Goal: Transaction & Acquisition: Purchase product/service

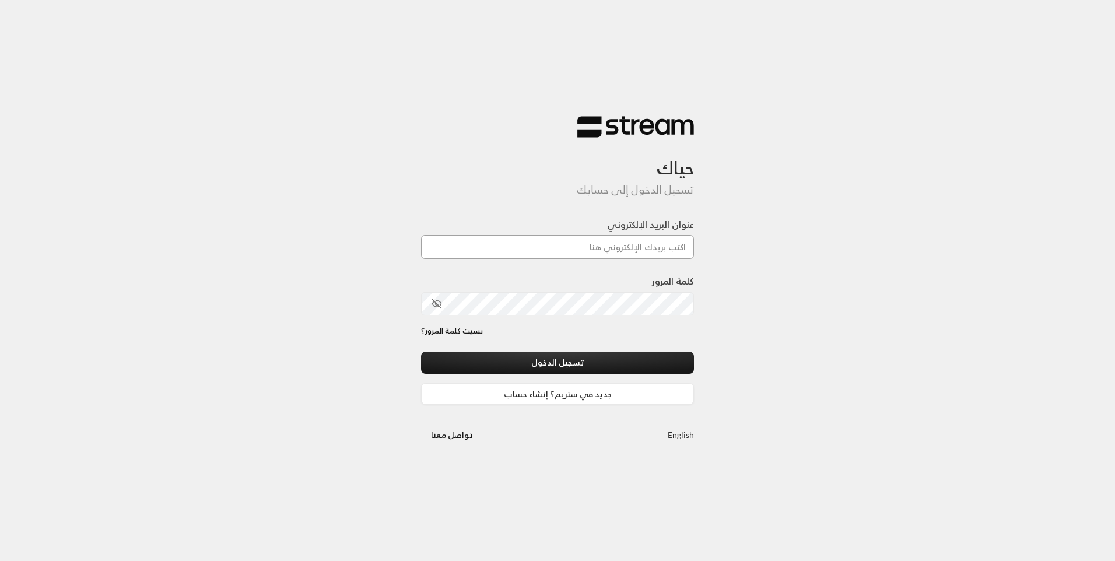
click at [648, 239] on input "عنوان البريد الإلكتروني" at bounding box center [557, 247] width 273 height 24
type input "futuredream701@gmail.com"
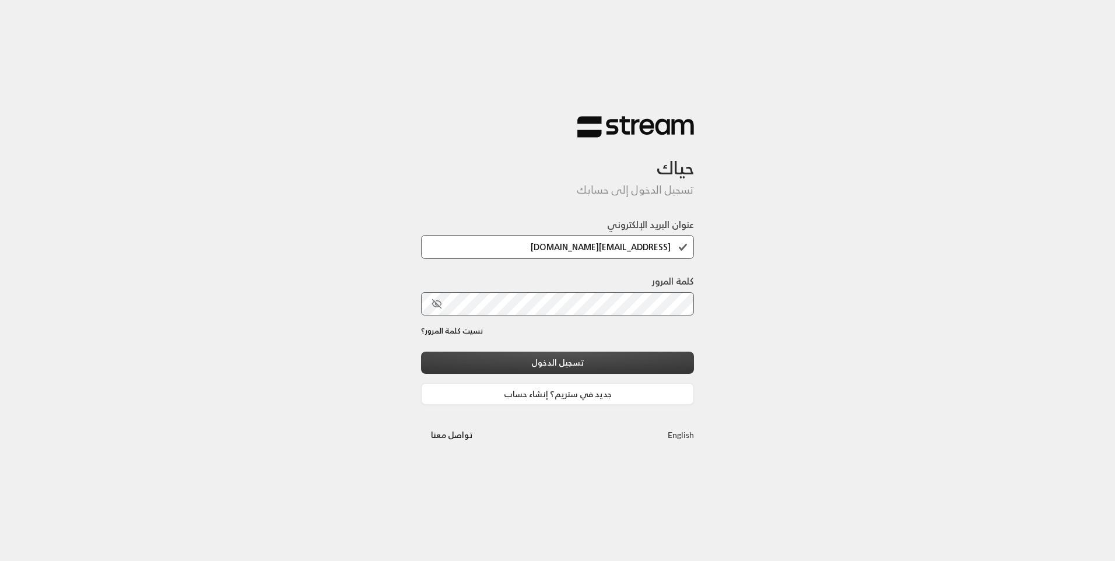
click at [655, 359] on button "تسجيل الدخول" at bounding box center [557, 363] width 273 height 22
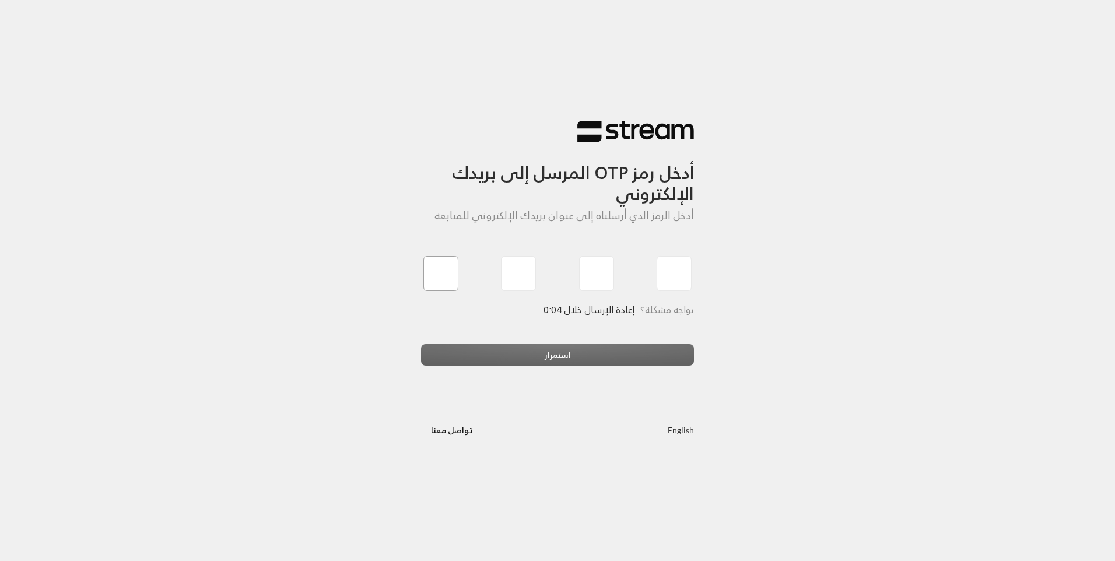
click at [452, 277] on input "tel" at bounding box center [440, 273] width 35 height 35
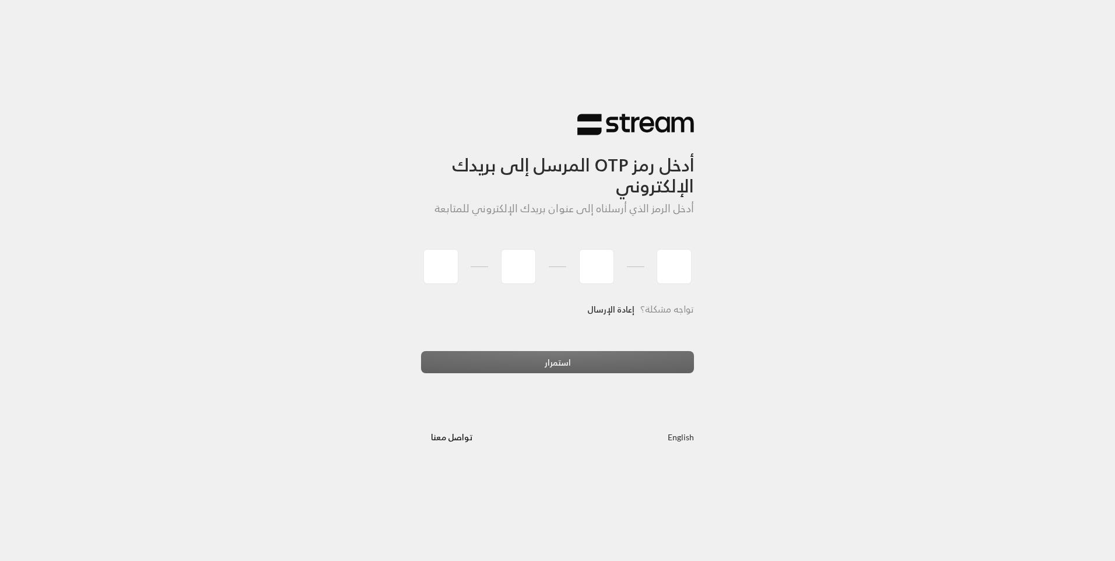
click at [1020, 485] on div "أدخل رمز OTP المرسل إلى بريدك الإلكتروني أدخل الرمز الذي أرسلناه إلى عنوان بريد…" at bounding box center [557, 280] width 1115 height 561
click at [445, 282] on input "tel" at bounding box center [440, 266] width 35 height 35
click at [860, 310] on div "أدخل رمز OTP المرسل إلى بريدك الإلكتروني أدخل الرمز الذي أرسلناه إلى عنوان بريد…" at bounding box center [557, 280] width 1115 height 561
click at [446, 279] on input "tel" at bounding box center [440, 266] width 35 height 35
click at [804, 256] on div "أدخل رمز OTP المرسل إلى بريدك الإلكتروني أدخل الرمز الذي أرسلناه إلى عنوان بريد…" at bounding box center [557, 280] width 1115 height 561
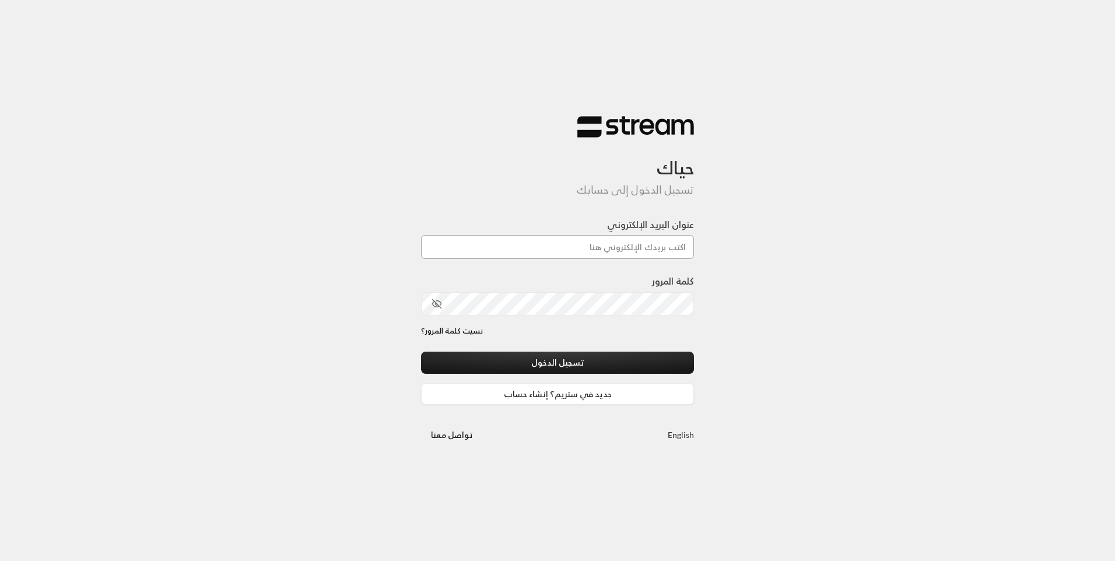
click at [562, 237] on input "عنوان البريد الإلكتروني" at bounding box center [557, 247] width 273 height 24
type input "[EMAIL_ADDRESS][DOMAIN_NAME]"
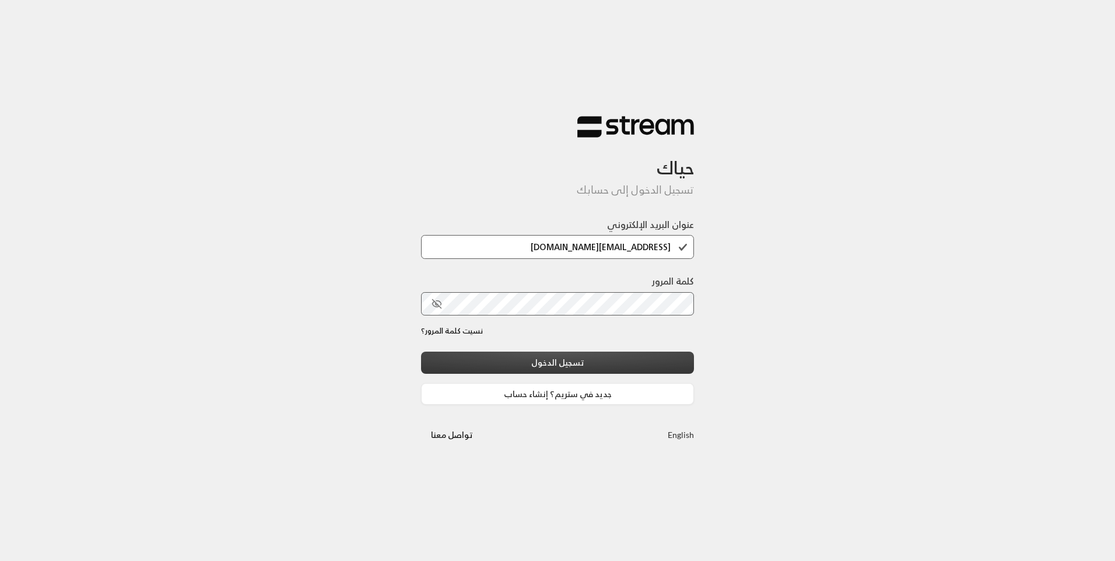
click at [602, 366] on button "تسجيل الدخول" at bounding box center [557, 363] width 273 height 22
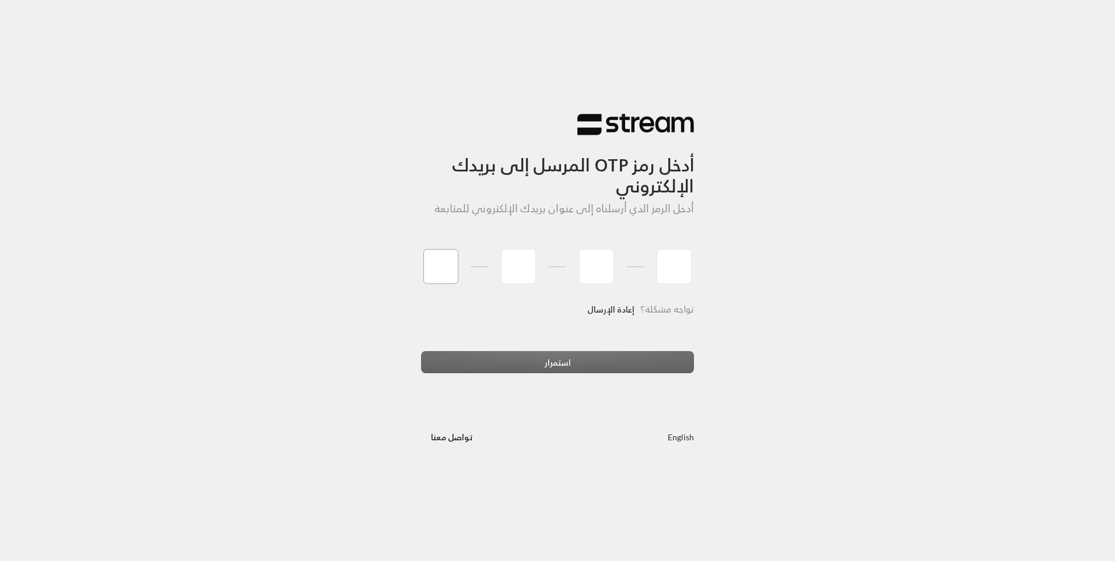
type input "0"
type input "8"
type input "3"
type input "8"
click at [568, 367] on div "استمرار" at bounding box center [557, 366] width 273 height 31
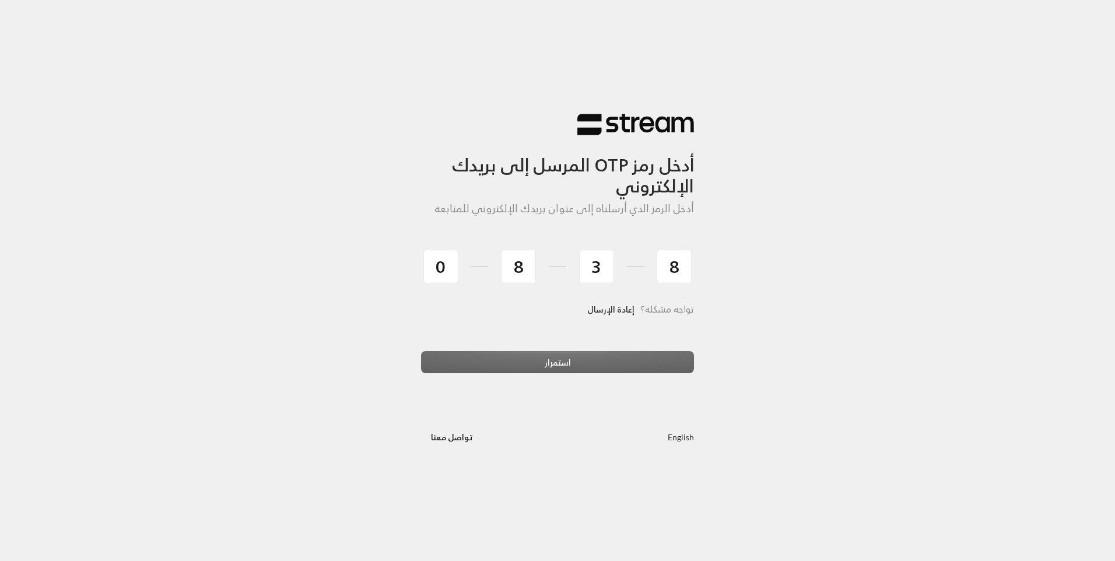
click at [536, 363] on div "استمرار" at bounding box center [557, 366] width 273 height 31
click at [571, 353] on div "استمرار" at bounding box center [557, 366] width 273 height 31
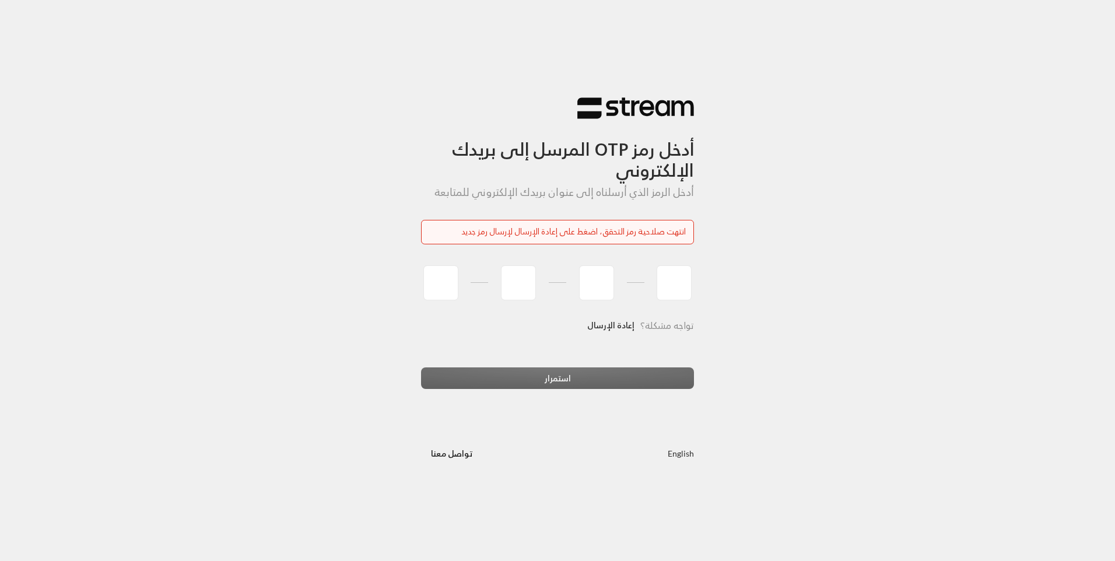
drag, startPoint x: 610, startPoint y: 319, endPoint x: 644, endPoint y: 361, distance: 53.9
click at [618, 324] on link "إعادة الإرسال" at bounding box center [610, 326] width 47 height 24
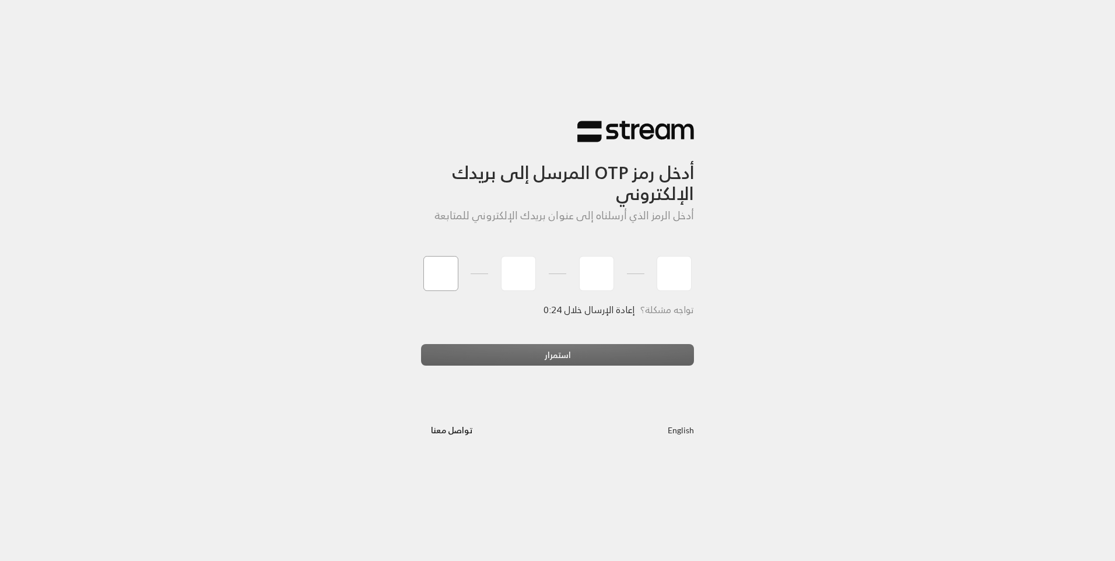
type input "1"
type input "2"
type input "7"
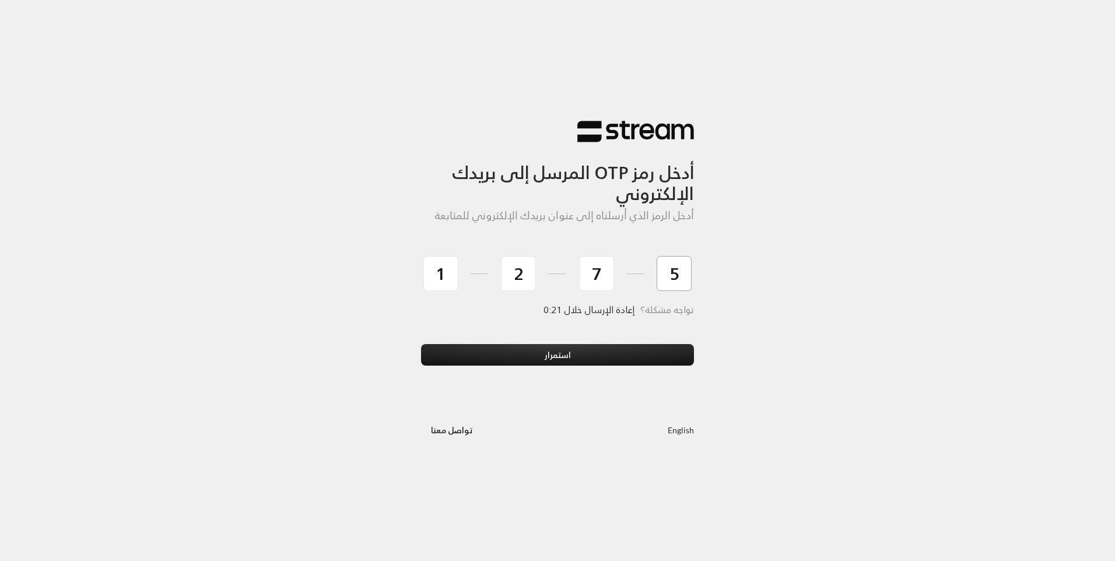
type input "5"
click at [421, 344] on button "استمرار" at bounding box center [557, 355] width 273 height 22
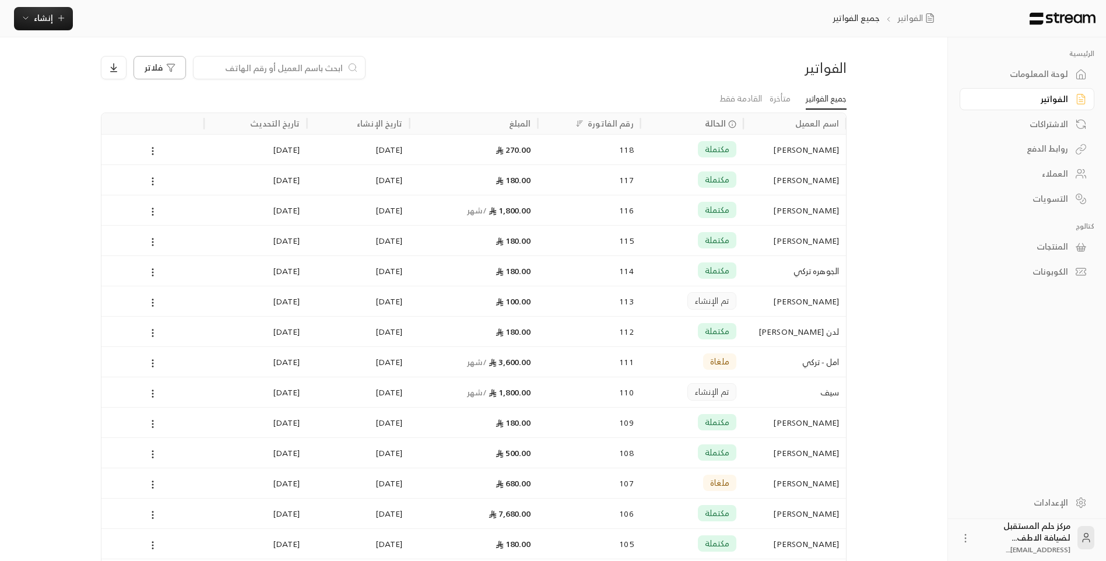
click at [147, 72] on span "فلاتر" at bounding box center [154, 68] width 18 height 8
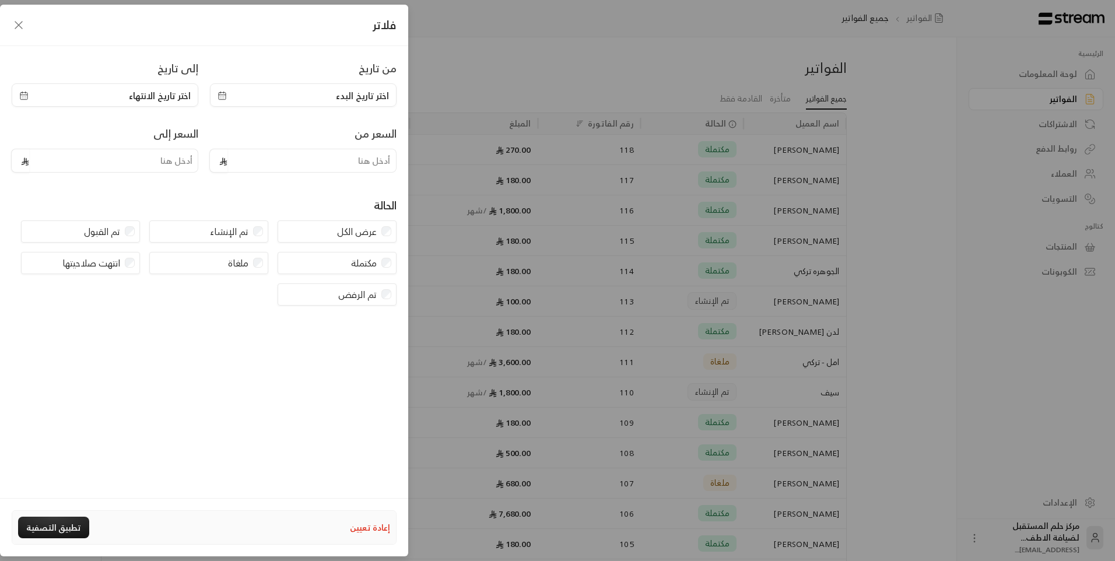
click at [467, 60] on div "فلاتر من تاريخ اختر تاريخ البدء إلى تاريخ اختر تاريخ الانتهاء السعر من السعر إل…" at bounding box center [557, 280] width 1115 height 561
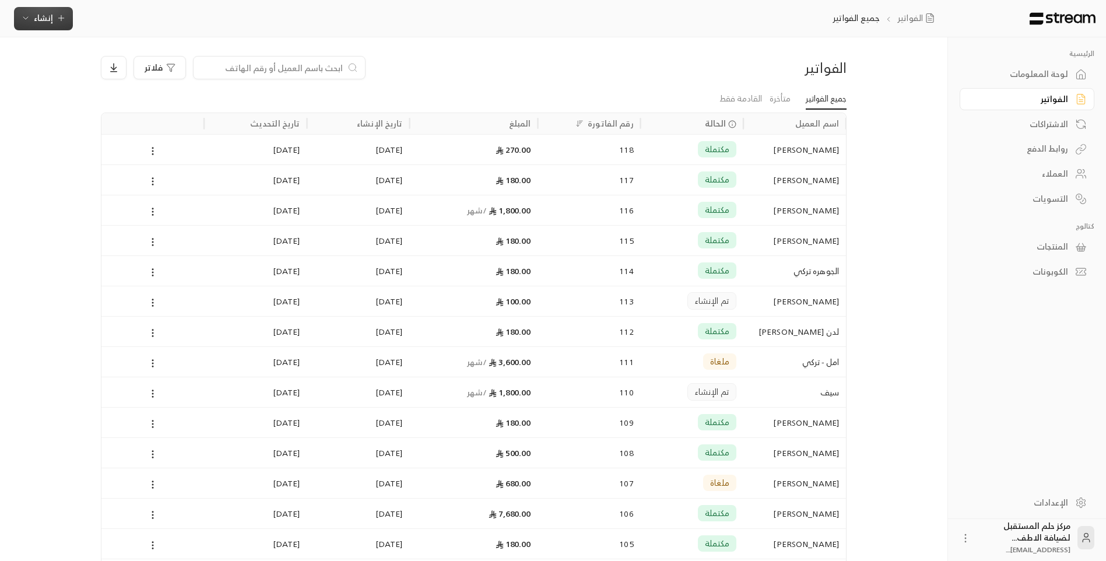
click at [38, 15] on span "إنشاء" at bounding box center [43, 17] width 19 height 15
click at [89, 65] on div "إنشاء فاتورة مرة واحدة بسهولة للمعاملات السريعة." at bounding box center [100, 72] width 147 height 23
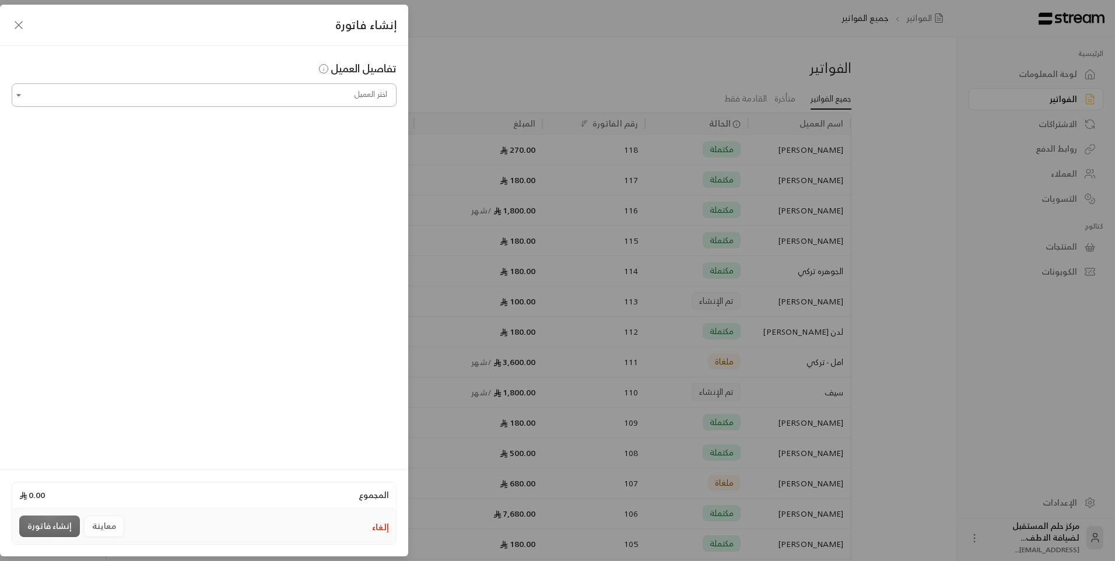
click at [193, 100] on input "اختر العميل" at bounding box center [204, 95] width 385 height 20
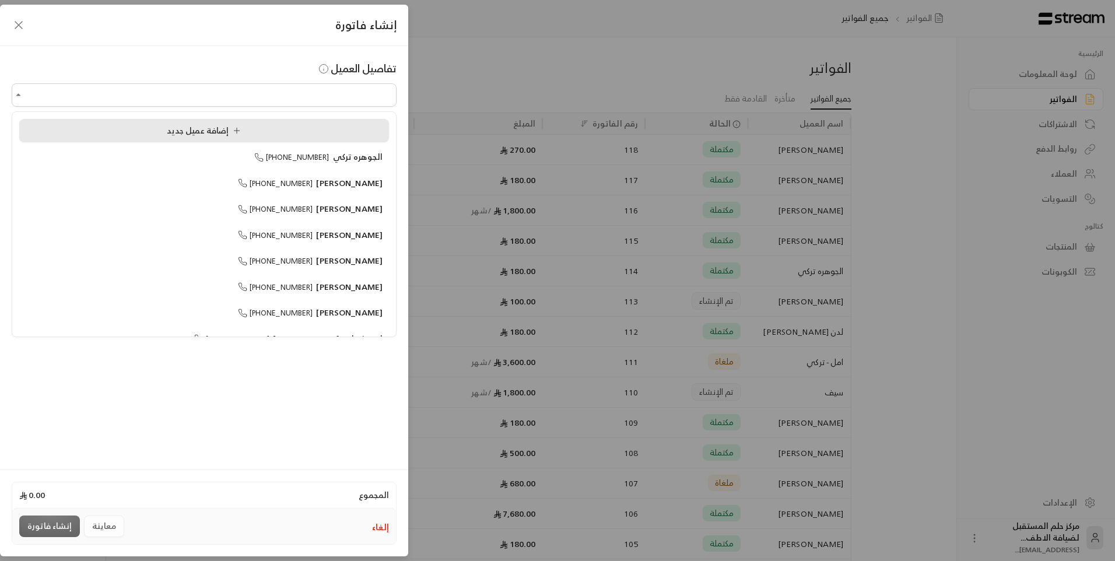
click at [205, 125] on span "إضافة عميل جديد" at bounding box center [206, 130] width 79 height 15
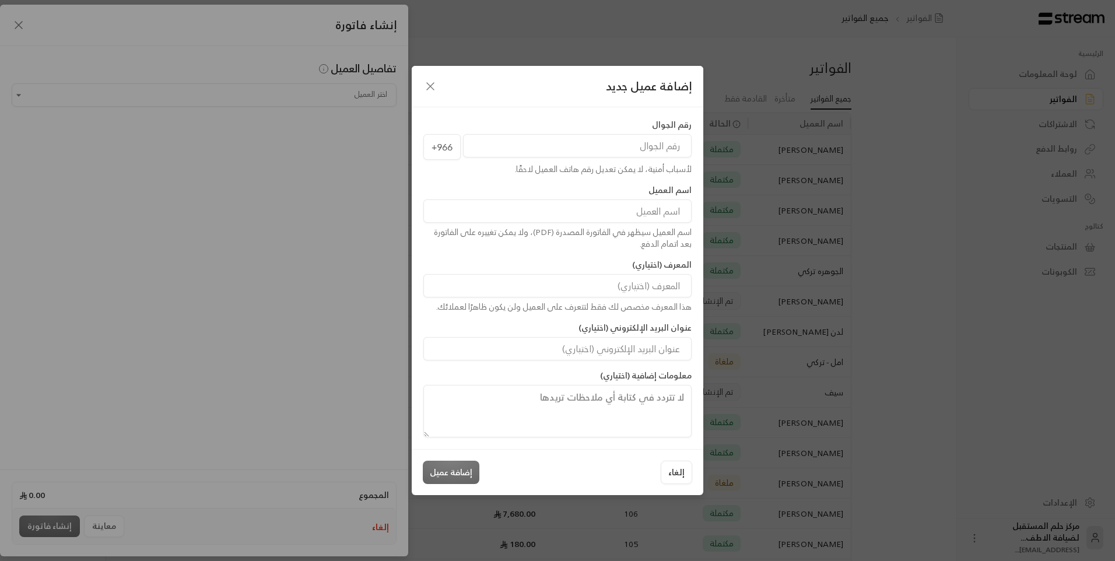
click at [542, 141] on input "tel" at bounding box center [577, 145] width 229 height 23
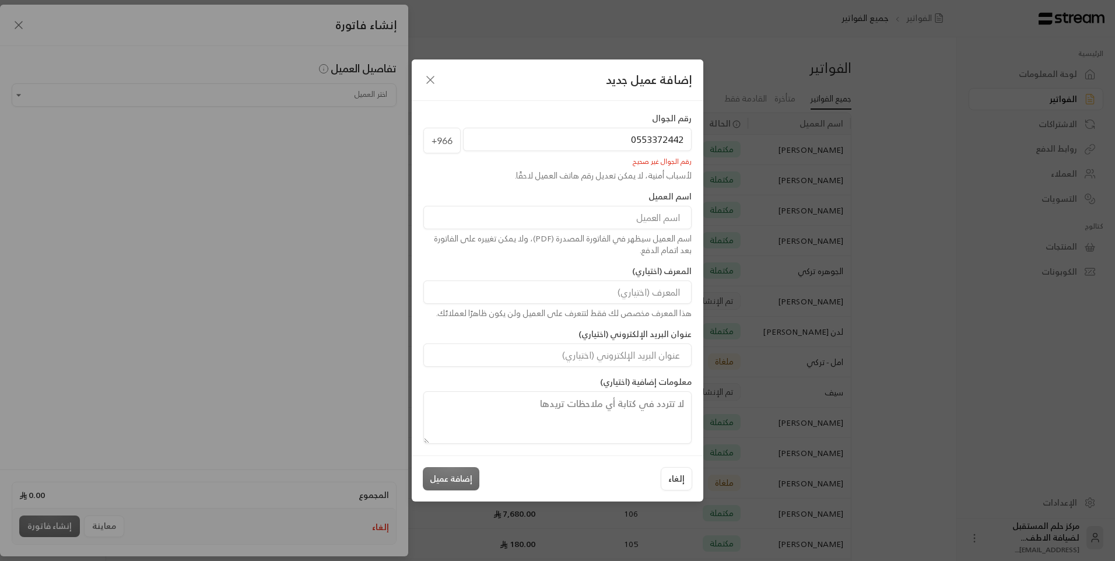
type input "0553372442"
click at [648, 219] on input at bounding box center [557, 217] width 268 height 23
type input "[PERSON_NAME]"
click at [633, 138] on input "0553372442" at bounding box center [577, 139] width 229 height 23
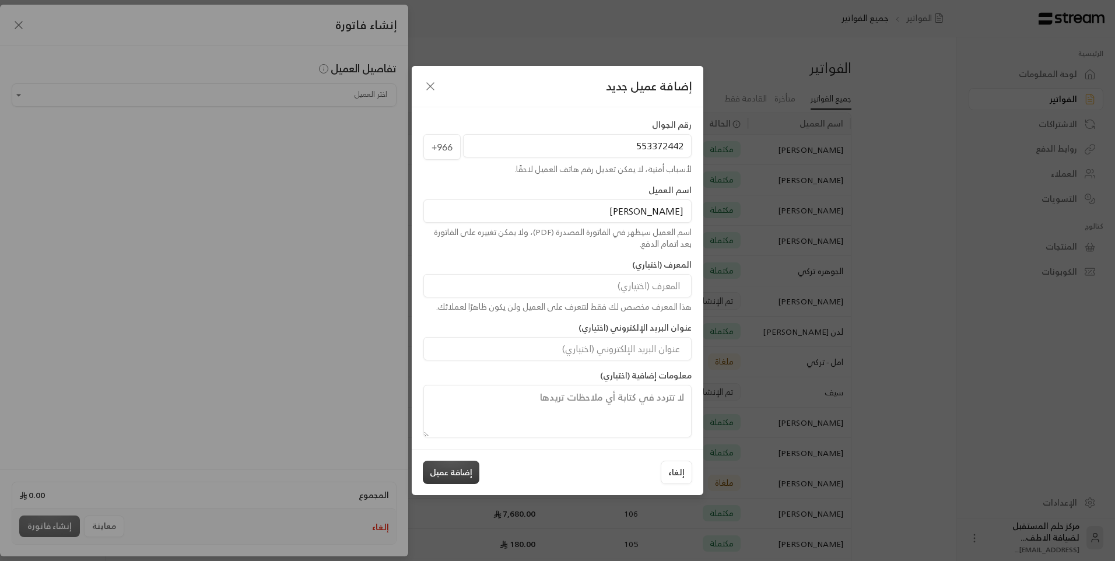
type input "553372442"
click at [467, 469] on button "إضافة عميل" at bounding box center [451, 472] width 57 height 23
type input "**********"
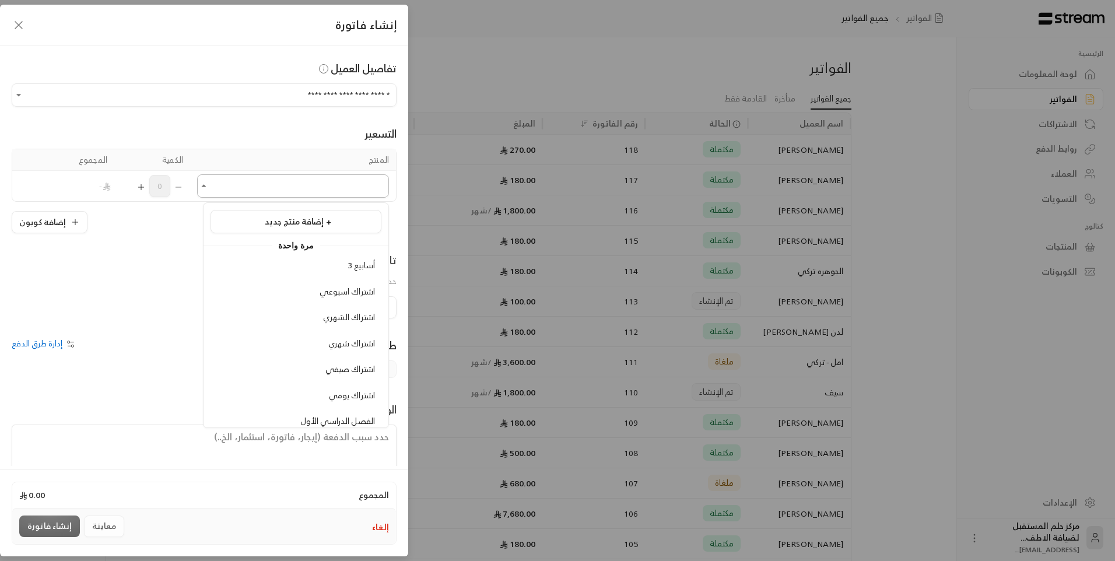
click at [330, 184] on input "اختر العميل" at bounding box center [293, 186] width 192 height 20
type input "*"
type input "****"
click at [170, 185] on span "0" at bounding box center [159, 186] width 21 height 22
click at [144, 188] on icon "Selected Products" at bounding box center [140, 186] width 9 height 9
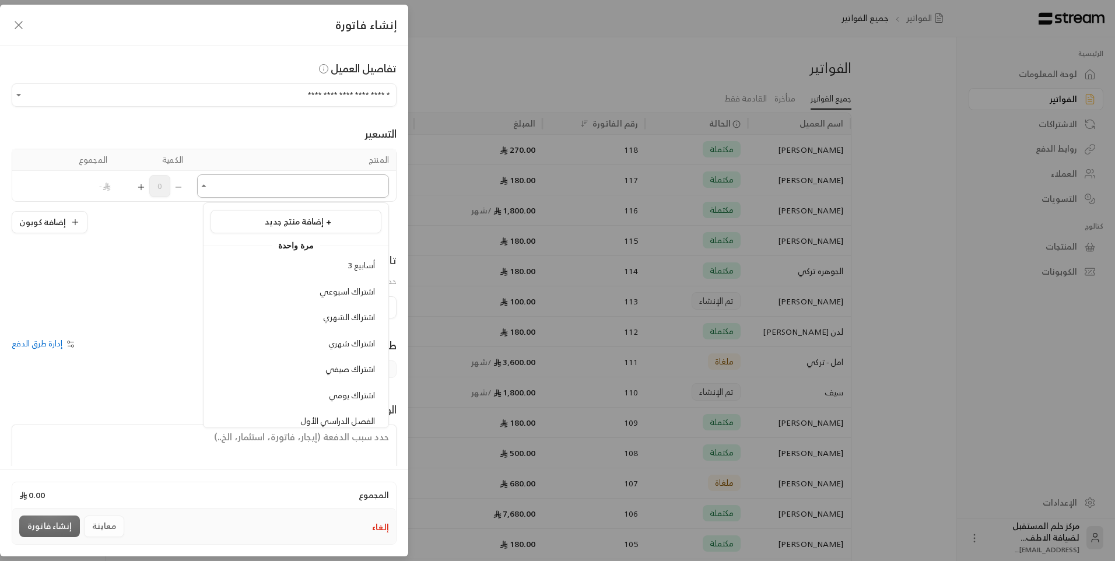
click at [258, 192] on input "اختر العميل" at bounding box center [293, 186] width 192 height 20
click at [310, 385] on li "اشتراك يومي" at bounding box center [295, 395] width 171 height 23
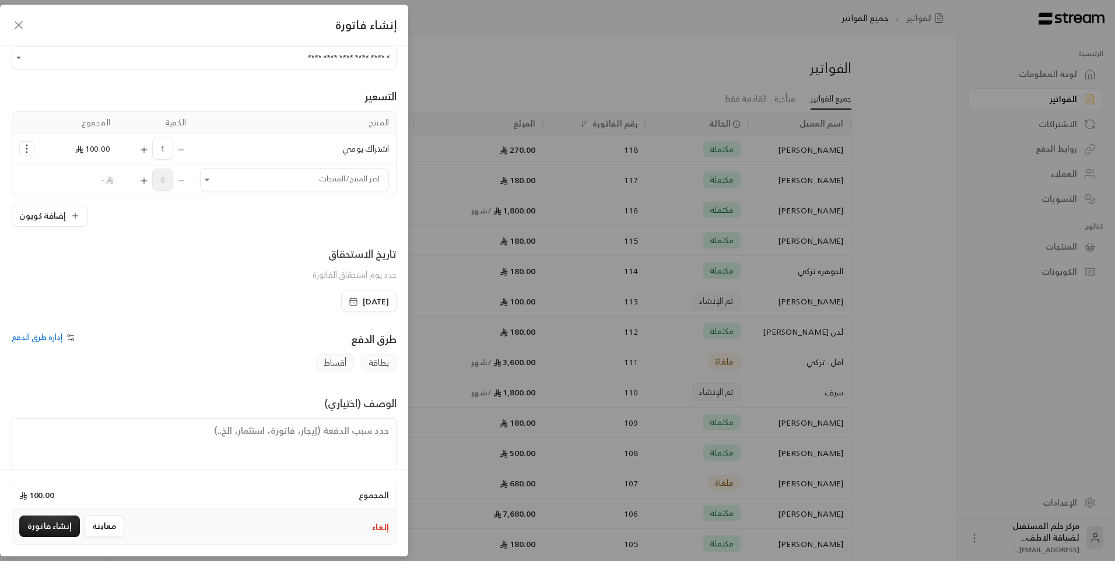
scroll to position [56, 0]
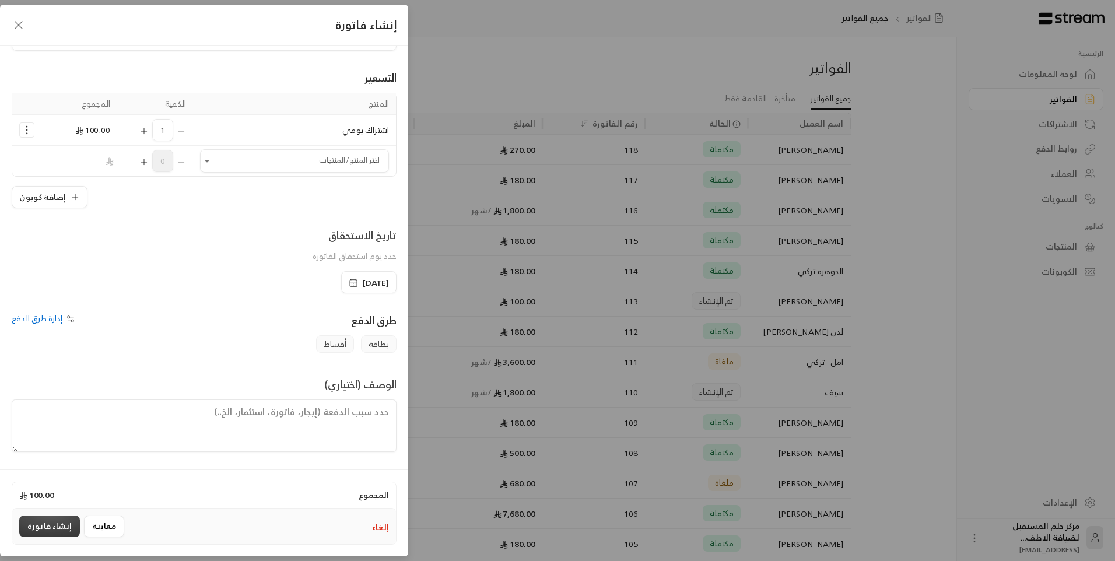
click at [30, 518] on button "إنشاء فاتورة" at bounding box center [49, 526] width 61 height 22
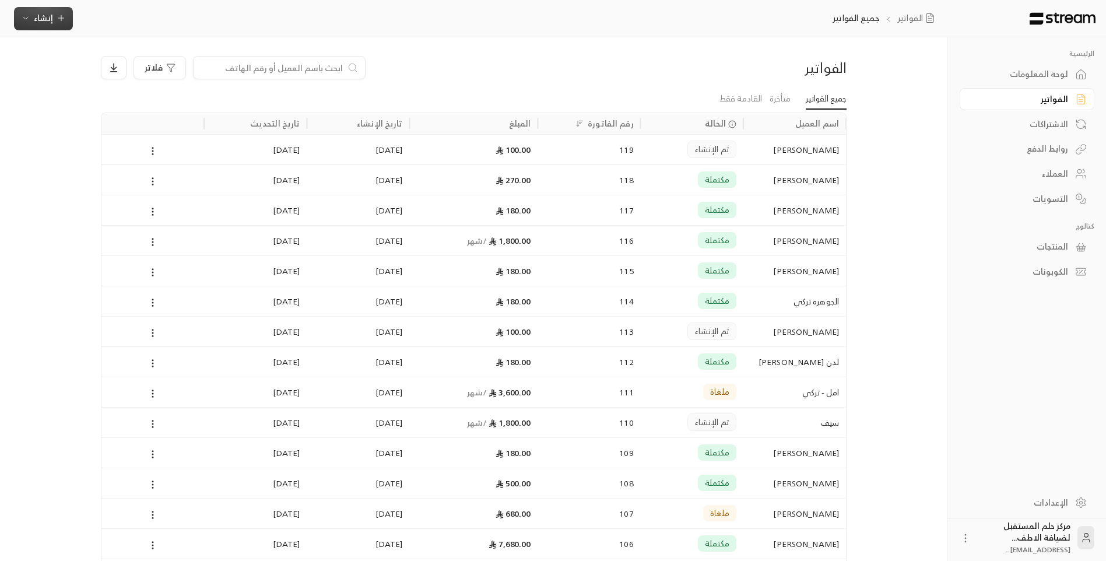
click at [35, 13] on span "إنشاء" at bounding box center [43, 17] width 19 height 15
click at [130, 68] on div "إنشاء فاتورة مرة واحدة بسهولة للمعاملات السريعة." at bounding box center [100, 72] width 147 height 23
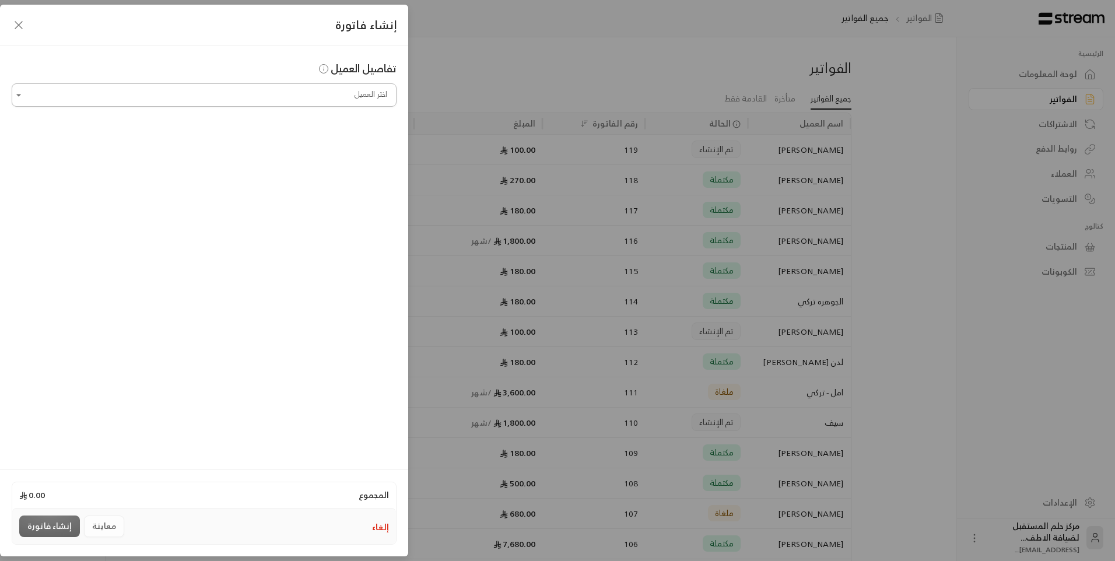
click at [189, 97] on input "اختر العميل" at bounding box center [204, 95] width 385 height 20
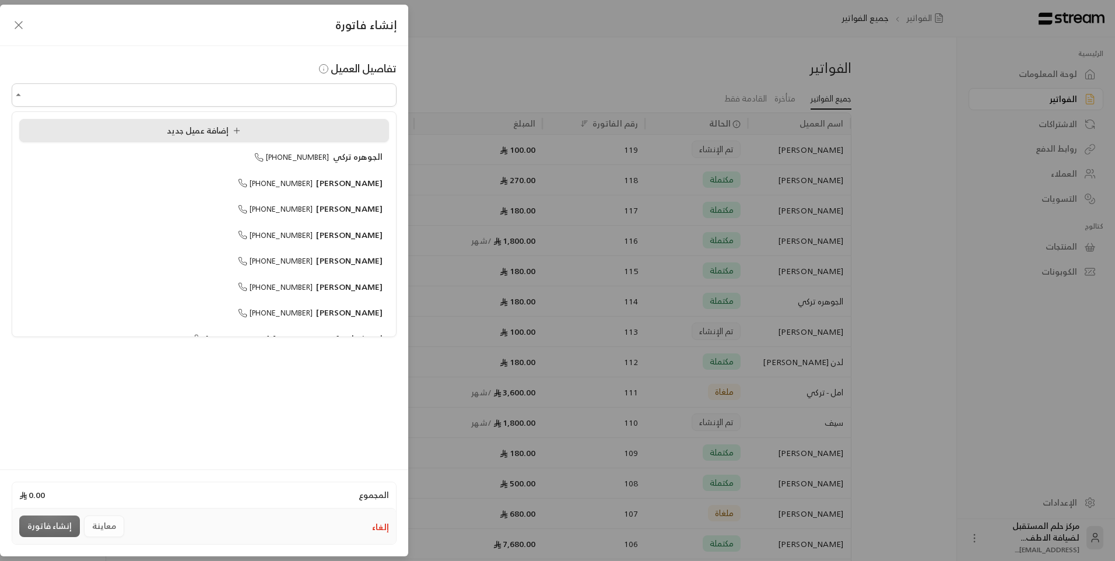
click at [215, 133] on span "إضافة عميل جديد" at bounding box center [206, 130] width 79 height 15
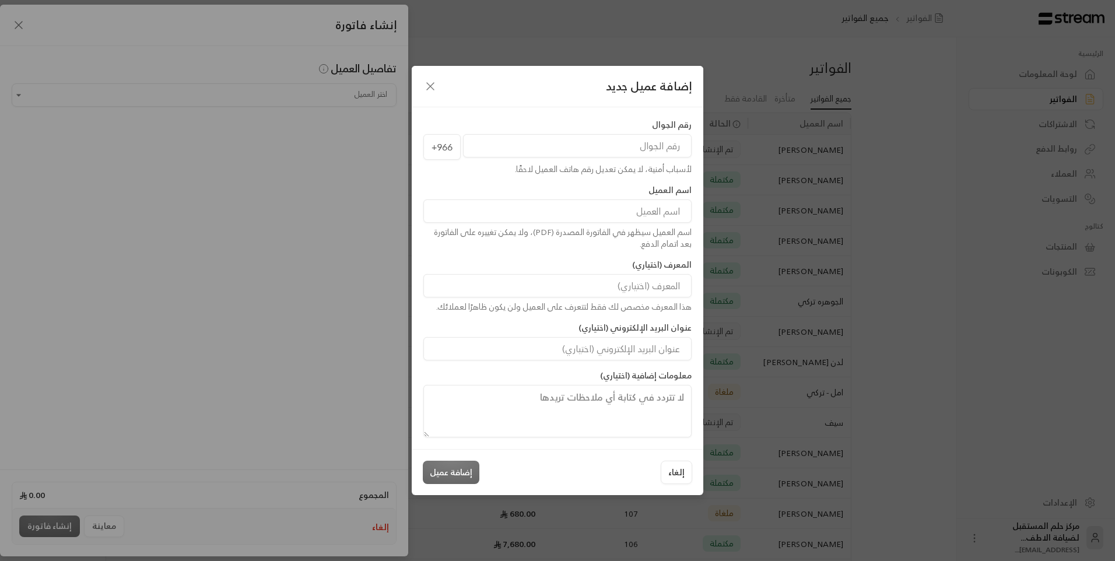
click at [556, 152] on input "tel" at bounding box center [577, 145] width 229 height 23
type input "544273745"
click at [597, 214] on input at bounding box center [557, 210] width 268 height 23
type input "علي الشلهوب"
click at [451, 477] on button "إضافة عميل" at bounding box center [451, 472] width 57 height 23
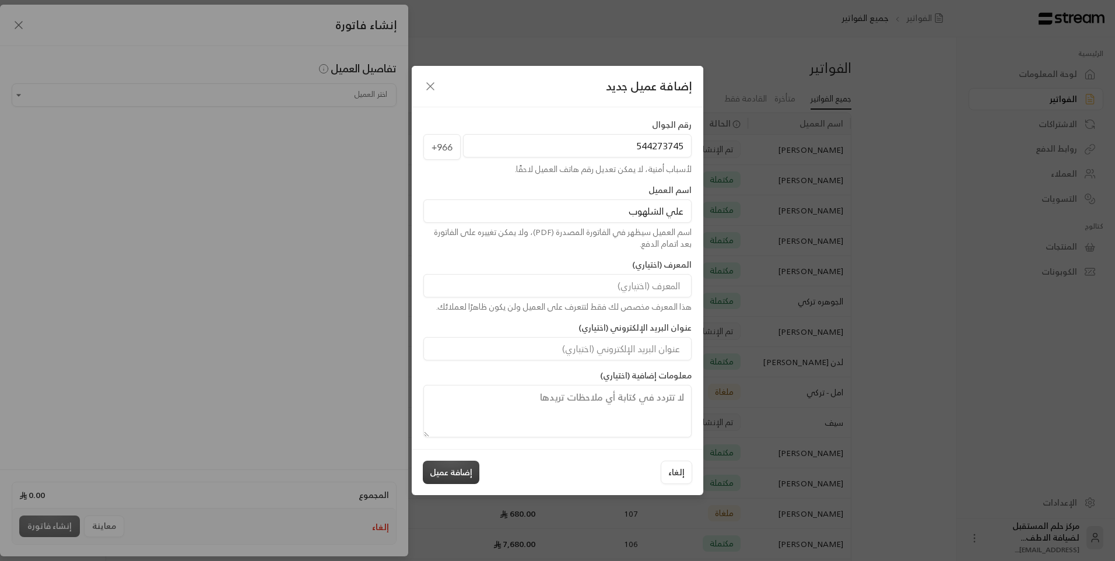
click at [452, 474] on button "إضافة عميل" at bounding box center [451, 472] width 57 height 23
type input "**********"
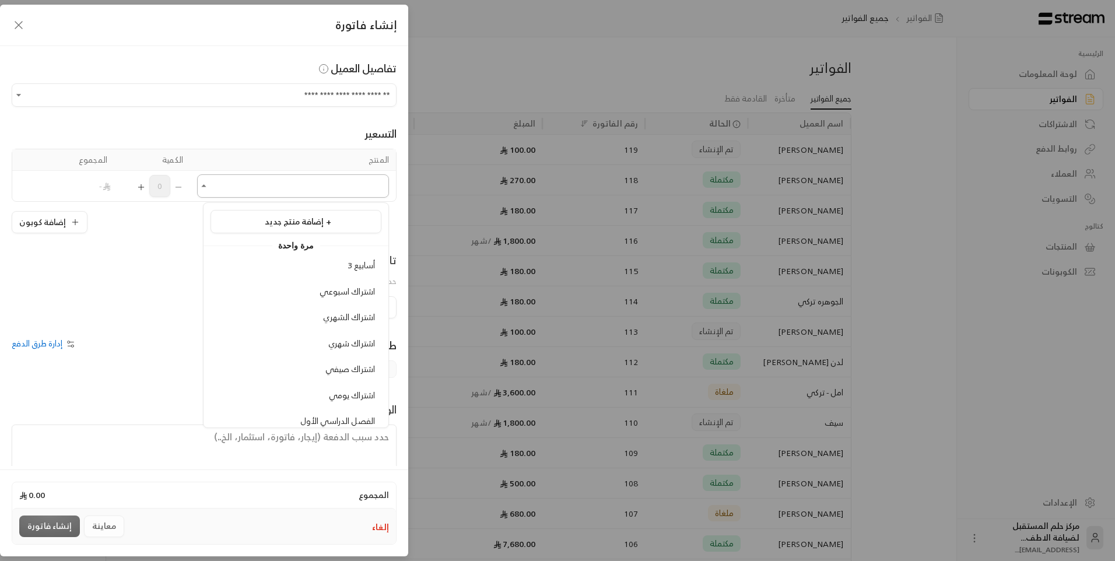
click at [301, 182] on input "اختر العميل" at bounding box center [293, 186] width 192 height 20
click at [353, 388] on span "اشتراك يومي" at bounding box center [352, 395] width 46 height 15
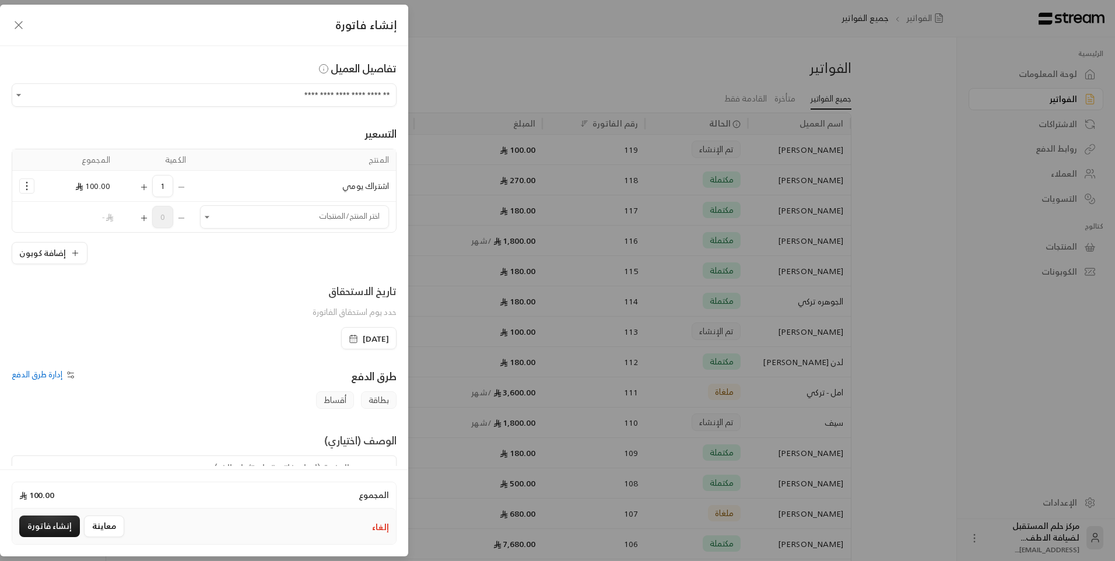
scroll to position [56, 0]
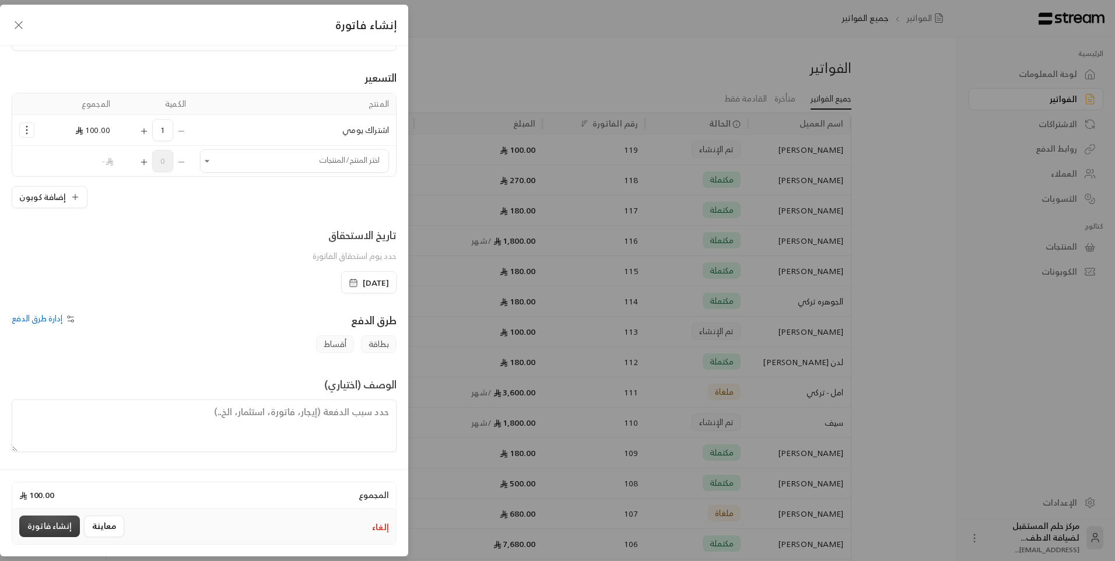
click at [44, 524] on button "إنشاء فاتورة" at bounding box center [49, 526] width 61 height 22
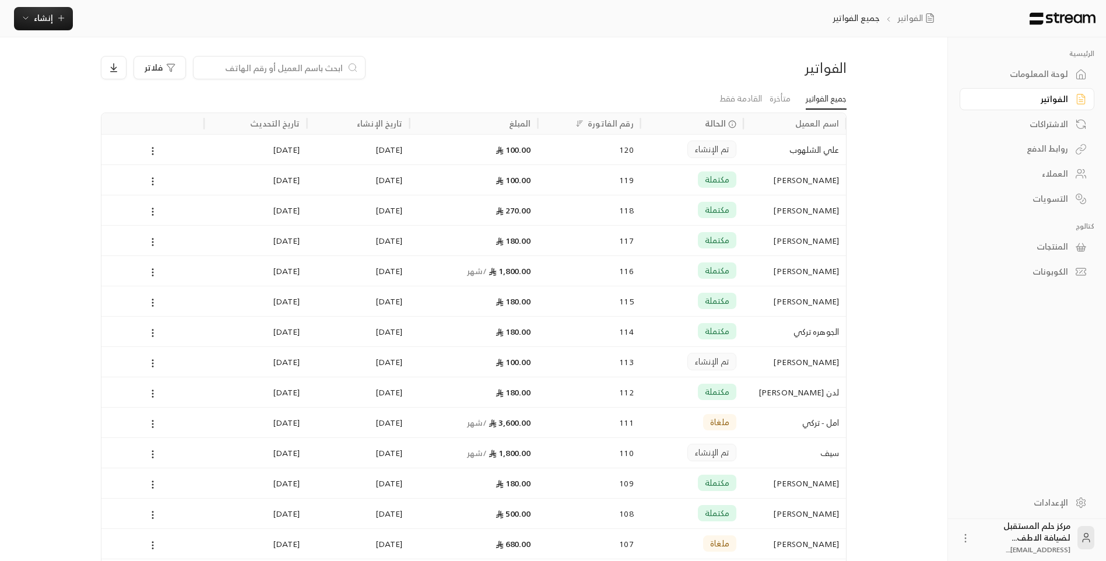
click at [898, 210] on div "الرئيسية لوحة المعلومات الفواتير الاشتراكات روابط الدفع العملاء التسويات كتالوج…" at bounding box center [552, 490] width 941 height 980
click at [886, 344] on div "الرئيسية لوحة المعلومات الفواتير الاشتراكات روابط الدفع العملاء التسويات كتالوج…" at bounding box center [552, 490] width 941 height 980
click at [839, 194] on div "[PERSON_NAME]" at bounding box center [794, 179] width 103 height 30
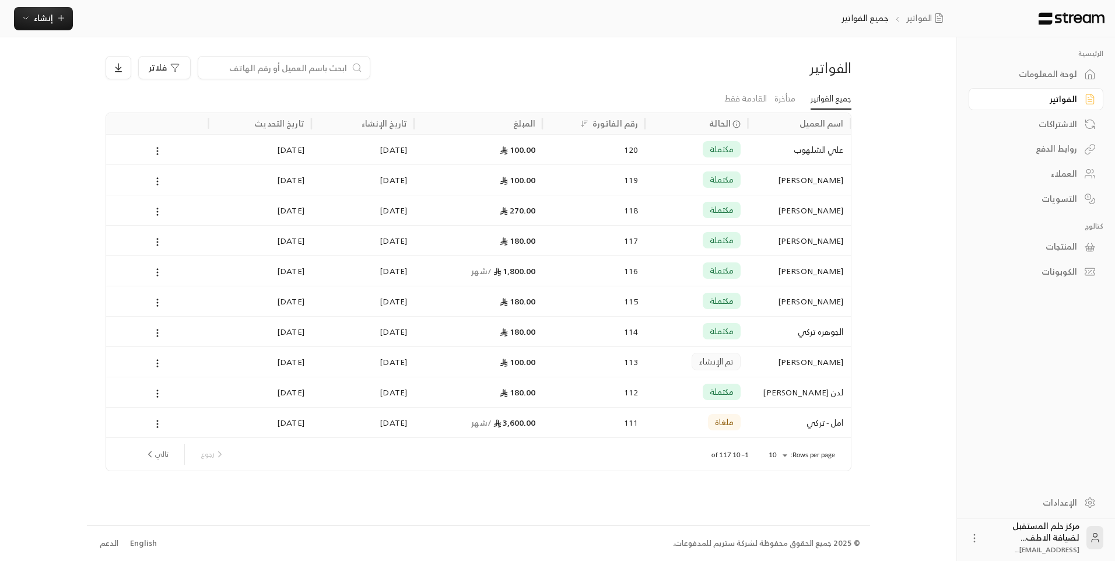
click at [897, 73] on div "الرئيسية لوحة المعلومات الفواتير الاشتراكات روابط الدفع العملاء التسويات كتالوج…" at bounding box center [557, 280] width 941 height 561
drag, startPoint x: 853, startPoint y: 91, endPoint x: 919, endPoint y: 198, distance: 125.4
click at [919, 198] on div "الرئيسية لوحة المعلومات الفواتير الاشتراكات روابط الدفع العملاء التسويات كتالوج…" at bounding box center [557, 280] width 941 height 561
click at [918, 197] on div "الرئيسية لوحة المعلومات الفواتير الاشتراكات روابط الدفع العملاء التسويات كتالوج…" at bounding box center [557, 280] width 941 height 561
click at [907, 103] on div "الرئيسية لوحة المعلومات الفواتير الاشتراكات روابط الدفع العملاء التسويات كتالوج…" at bounding box center [557, 280] width 941 height 561
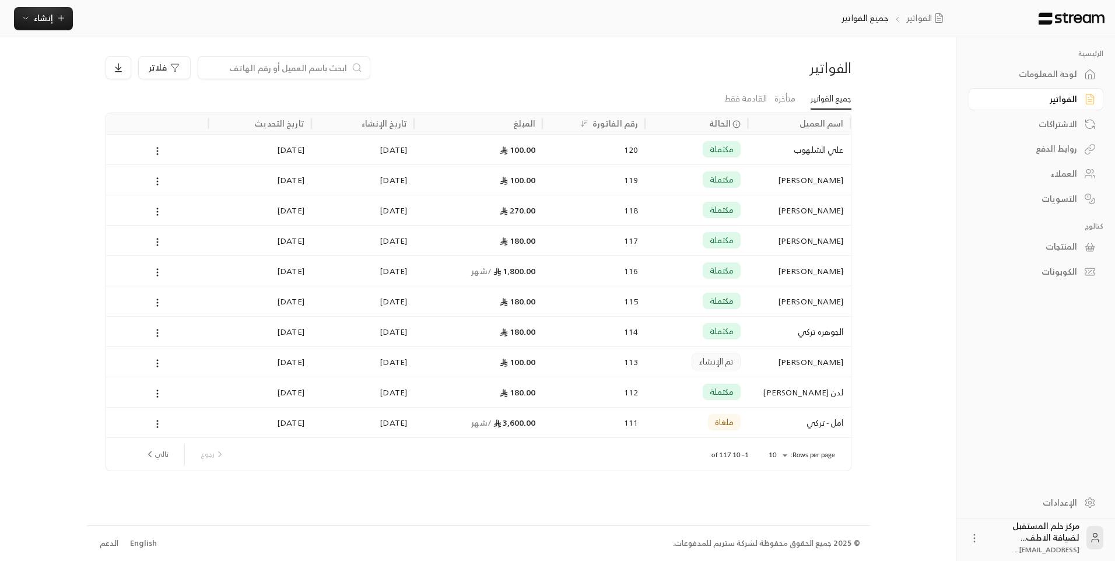
click at [907, 103] on div "الرئيسية لوحة المعلومات الفواتير الاشتراكات روابط الدفع العملاء التسويات كتالوج…" at bounding box center [557, 280] width 941 height 561
click at [936, 78] on div "الرئيسية لوحة المعلومات الفواتير الاشتراكات روابط الدفع العملاء التسويات كتالوج…" at bounding box center [557, 280] width 941 height 561
click at [942, 117] on div "الرئيسية لوحة المعلومات الفواتير الاشتراكات روابط الدفع العملاء التسويات كتالوج…" at bounding box center [557, 280] width 941 height 561
click at [593, 69] on div "فلاتر" at bounding box center [384, 67] width 556 height 23
drag, startPoint x: 593, startPoint y: 65, endPoint x: 322, endPoint y: 68, distance: 271.7
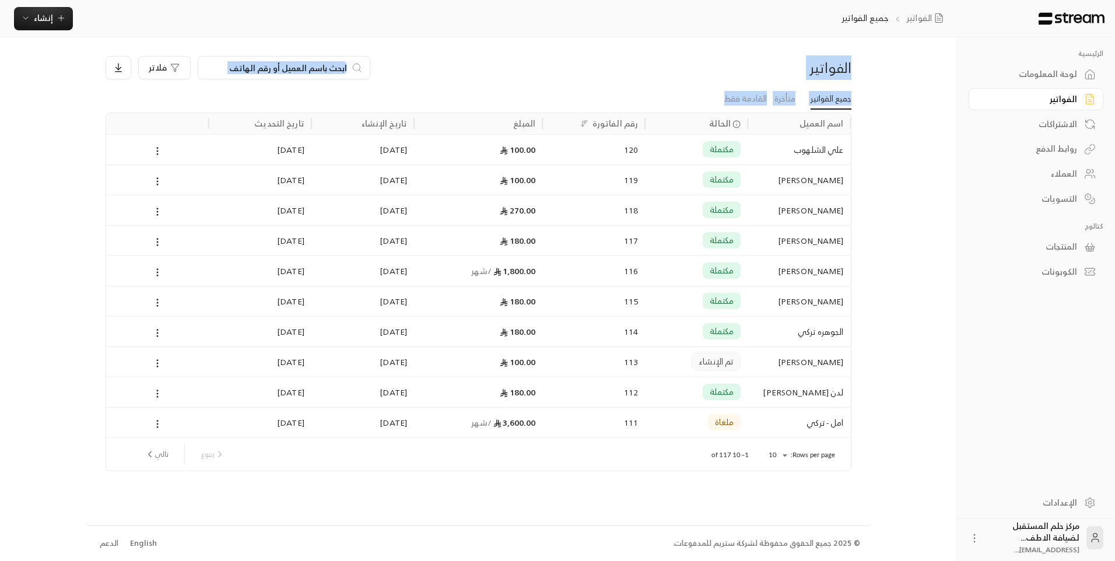
click at [322, 68] on input at bounding box center [276, 67] width 142 height 13
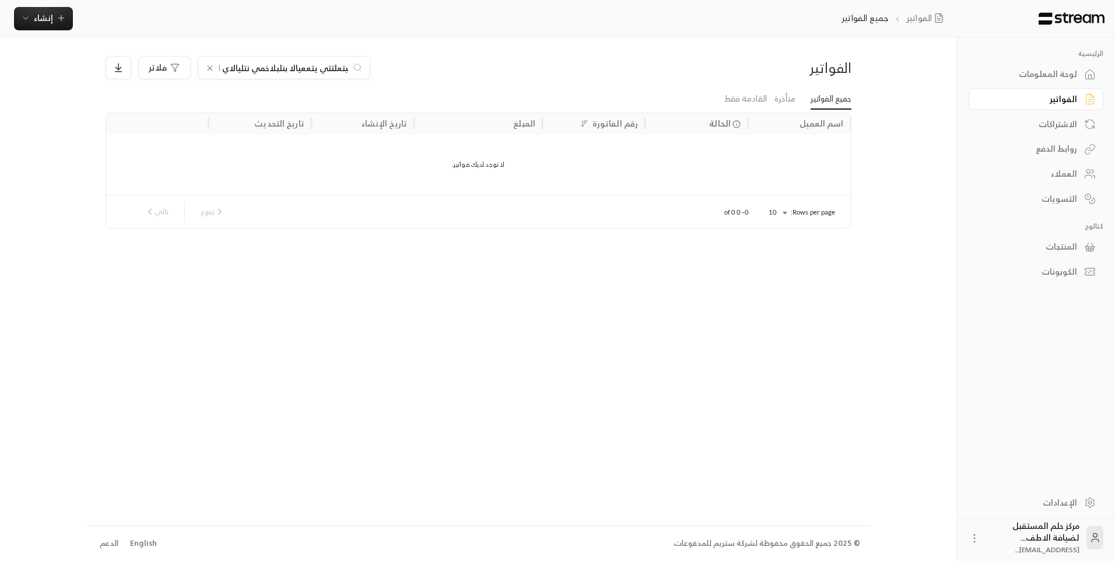
scroll to position [0, -17]
type input "ثا بيتعلتتي يتععيالا بنلبلاخمي نتليالاي لاي"
click at [208, 68] on icon at bounding box center [209, 68] width 9 height 9
click at [208, 68] on input at bounding box center [276, 67] width 142 height 13
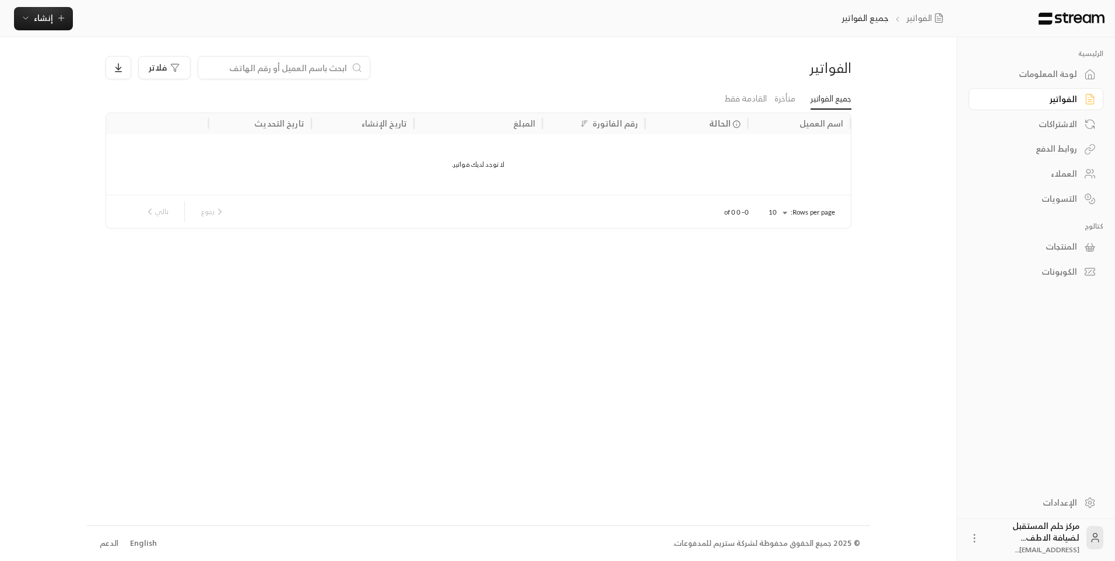
click at [213, 68] on input at bounding box center [276, 67] width 142 height 13
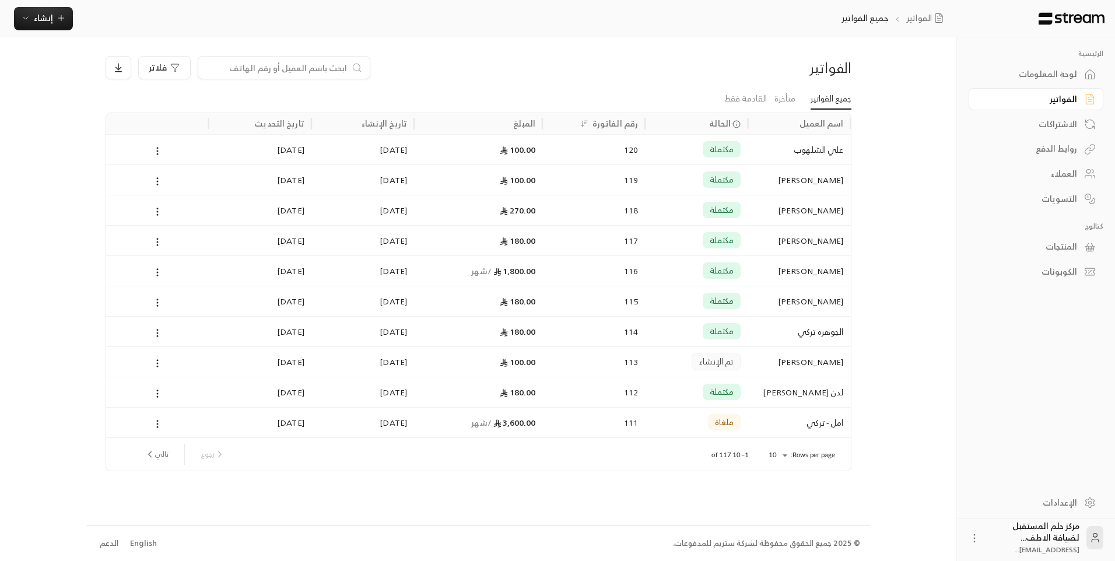
click at [920, 345] on div "الرئيسية لوحة المعلومات الفواتير الاشتراكات روابط الدفع العملاء التسويات كتالوج…" at bounding box center [557, 280] width 941 height 561
click at [877, 145] on div "الرئيسية لوحة المعلومات الفواتير الاشتراكات روابط الدفع العملاء التسويات كتالوج…" at bounding box center [557, 280] width 941 height 561
click at [20, 20] on button "إنشاء" at bounding box center [43, 18] width 59 height 23
click at [68, 76] on div "إنشاء فاتورة مرة واحدة بسهولة للمعاملات السريعة." at bounding box center [100, 72] width 147 height 23
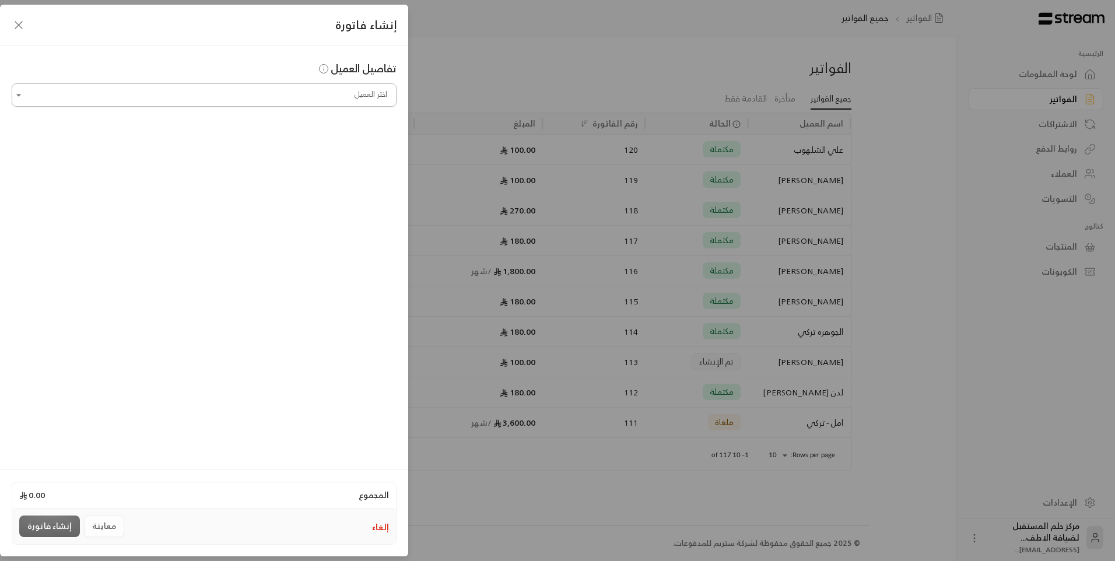
click at [212, 94] on input "اختر العميل" at bounding box center [204, 95] width 385 height 20
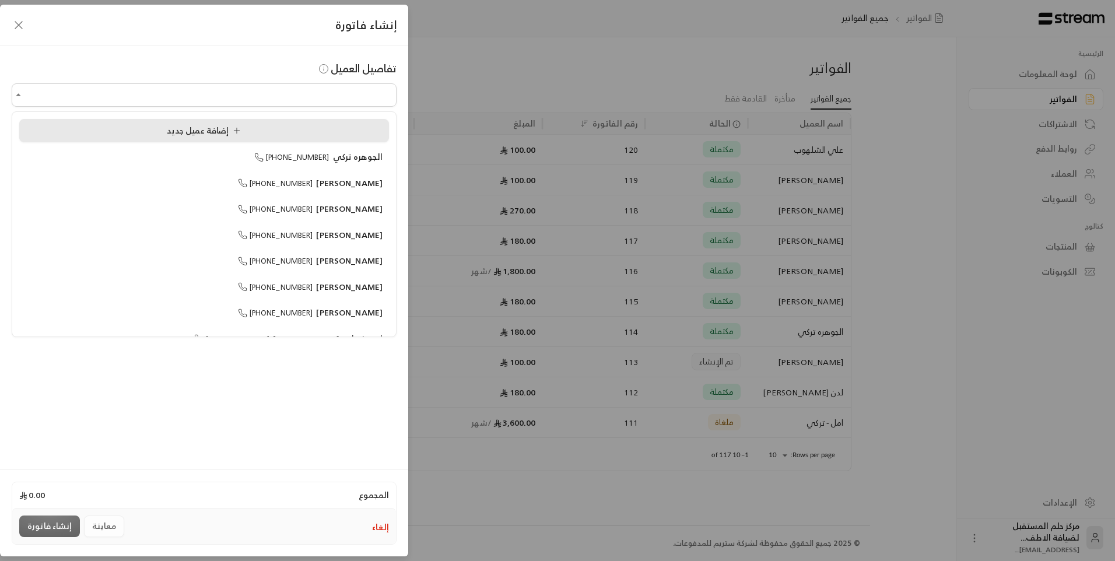
click at [212, 124] on span "إضافة عميل جديد" at bounding box center [206, 130] width 79 height 15
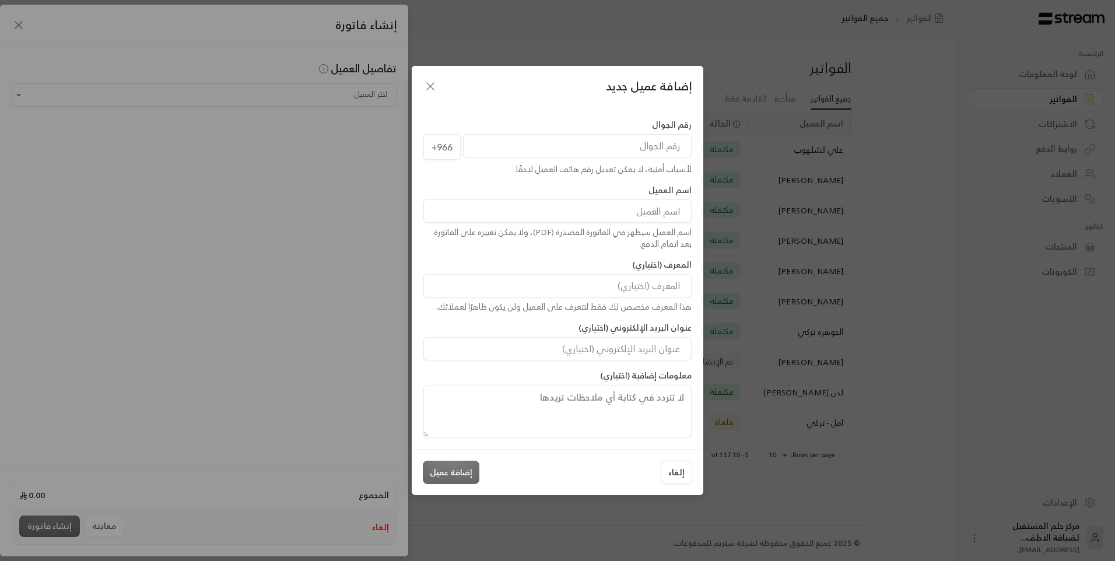
click at [588, 142] on input "tel" at bounding box center [577, 145] width 229 height 23
type input "545445401"
click at [598, 218] on input at bounding box center [557, 210] width 268 height 23
type input "ديانا الحركان"
click at [433, 468] on button "إضافة عميل" at bounding box center [451, 472] width 57 height 23
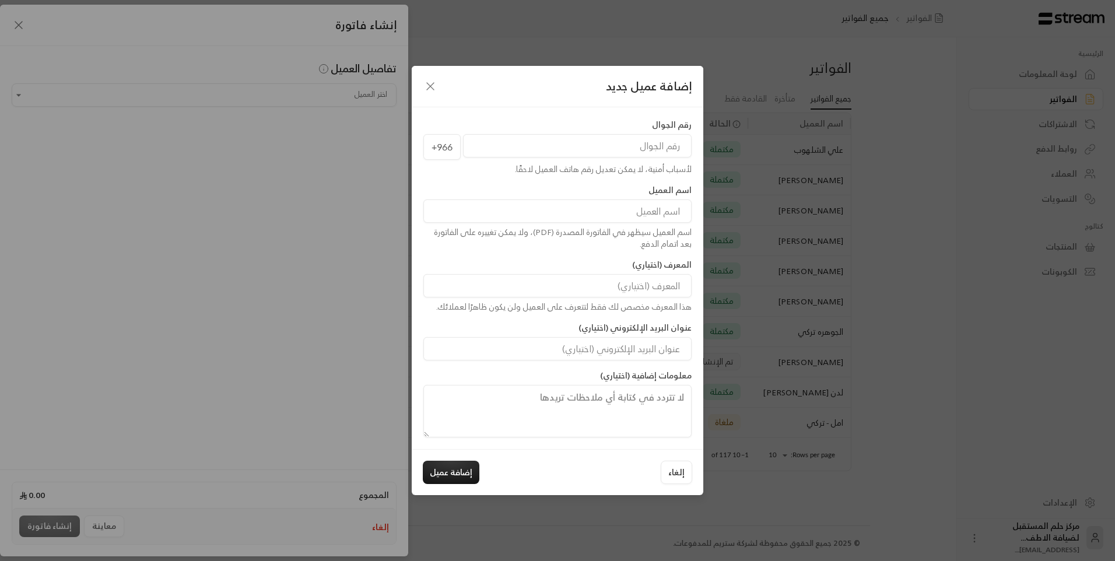
type input "**********"
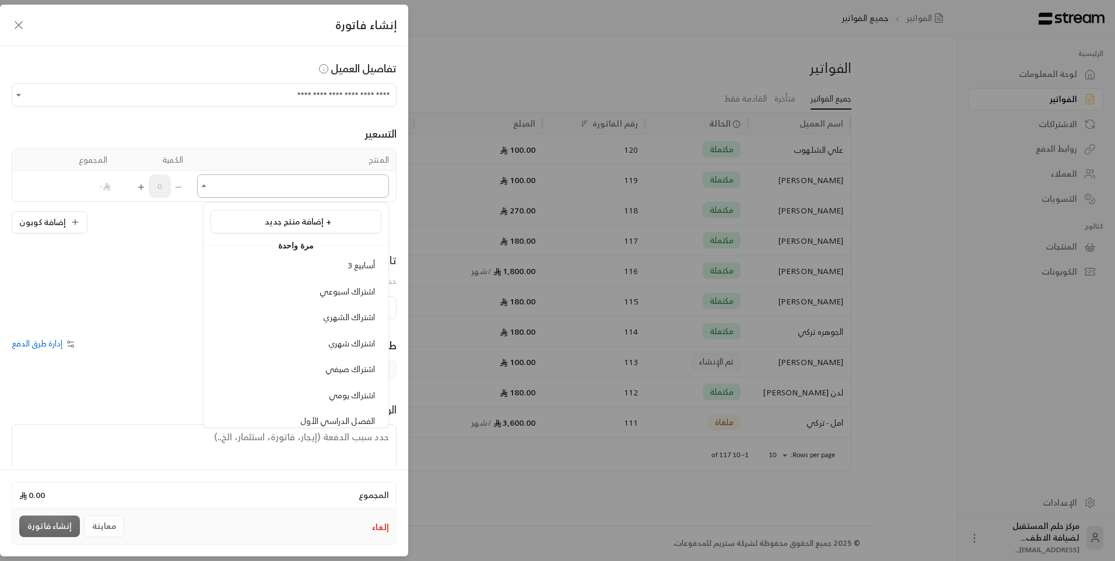
click at [378, 187] on input "اختر العميل" at bounding box center [293, 186] width 192 height 20
click at [342, 315] on span "[PERSON_NAME]" at bounding box center [342, 315] width 66 height 15
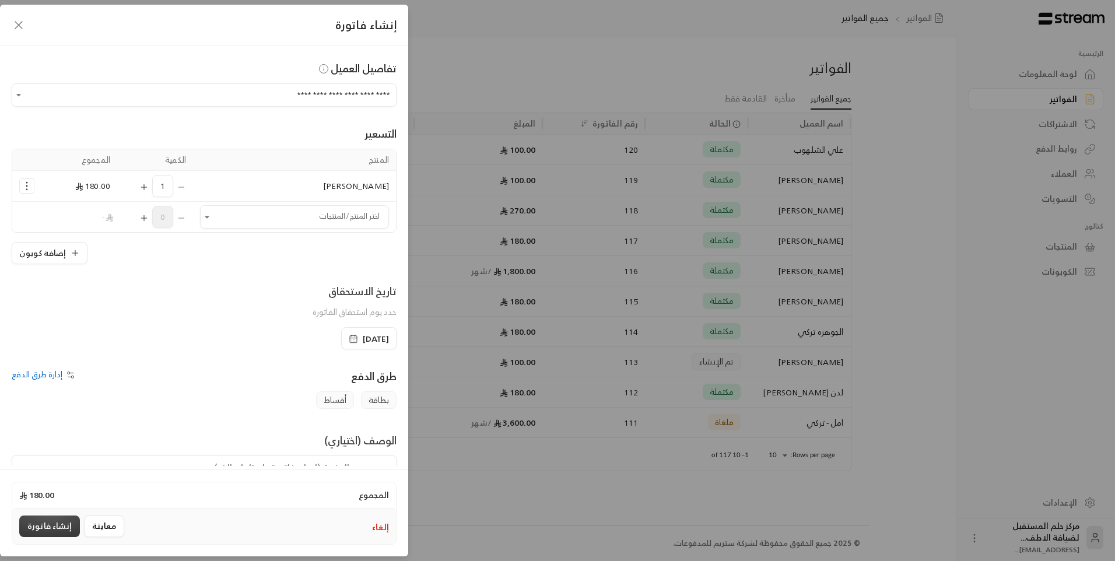
click at [62, 522] on button "إنشاء فاتورة" at bounding box center [49, 526] width 61 height 22
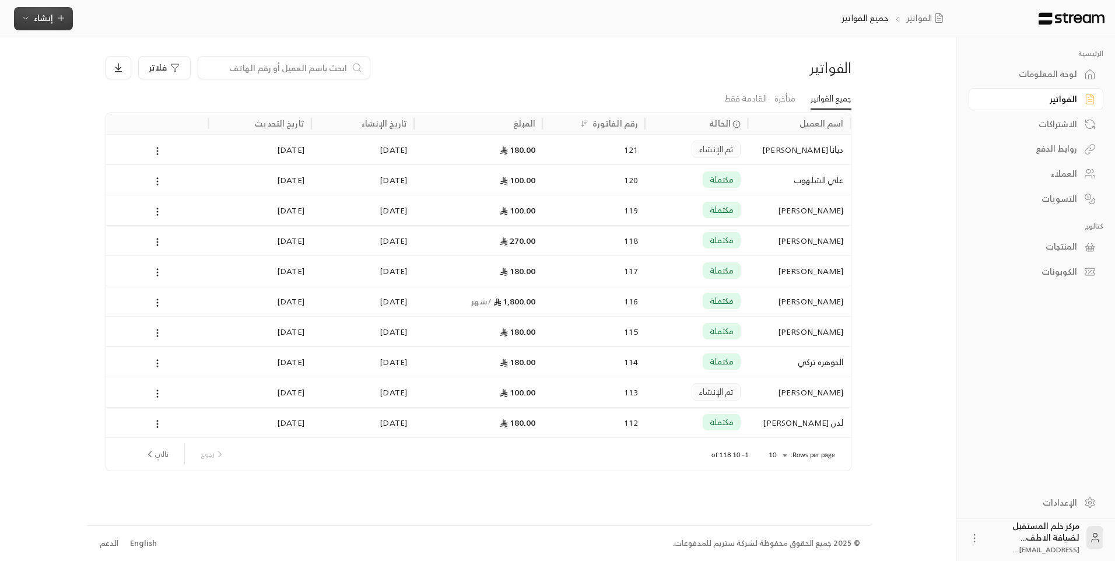
click at [45, 20] on span "إنشاء" at bounding box center [43, 17] width 19 height 15
click at [50, 59] on div "فوري" at bounding box center [100, 54] width 147 height 14
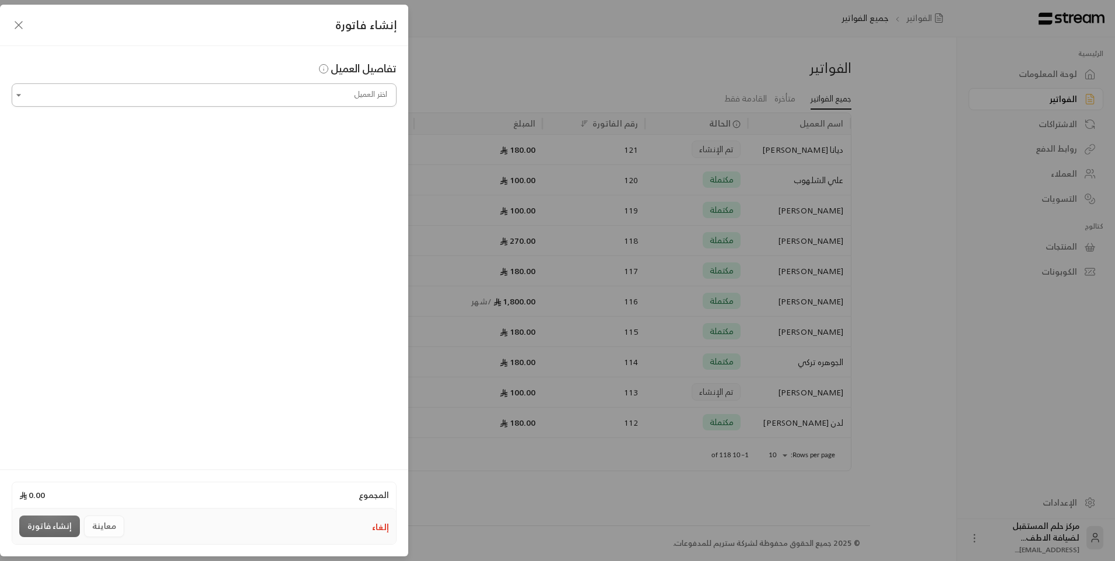
click at [303, 100] on input "اختر العميل" at bounding box center [204, 95] width 385 height 20
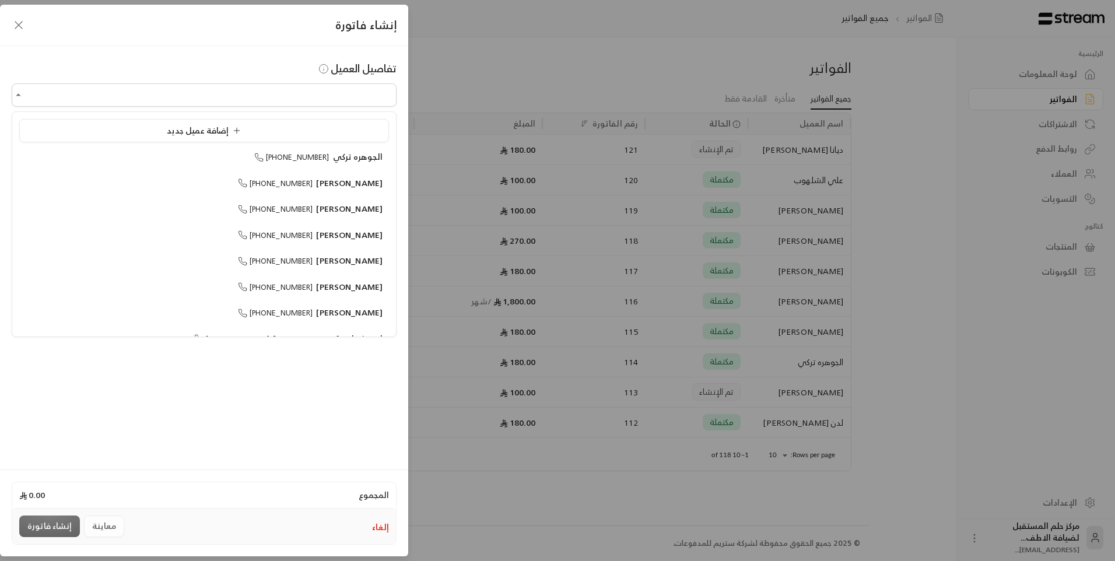
click at [320, 145] on ul "إضافة عميل جديد الجوهره تركي +966532219259 محمد الزياد +966505139529 حصة الناجم…" at bounding box center [204, 224] width 384 height 224
click at [318, 127] on div "إضافة عميل جديد" at bounding box center [204, 131] width 357 height 12
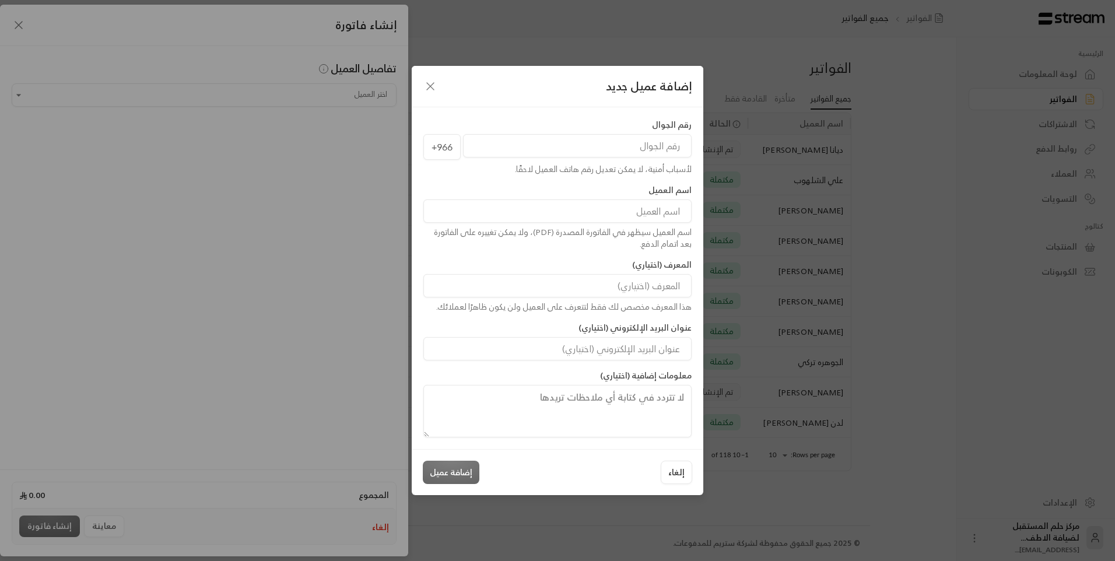
click at [572, 156] on input "tel" at bounding box center [577, 145] width 229 height 23
type input "552525282"
click at [574, 219] on input at bounding box center [557, 210] width 268 height 23
type input "العنود الدحام"
click at [476, 468] on button "إضافة عميل" at bounding box center [451, 472] width 57 height 23
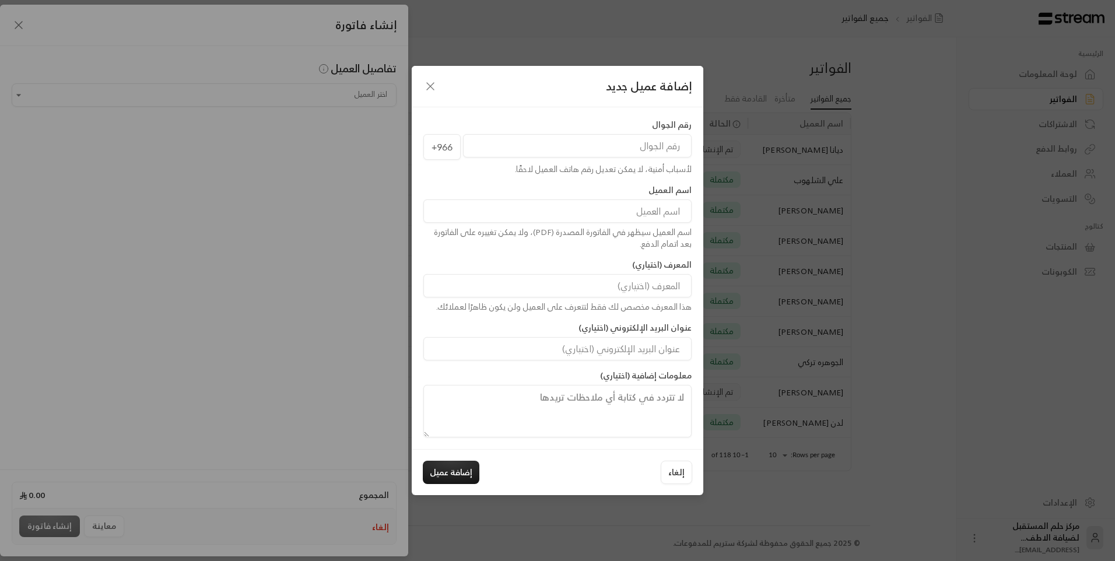
type input "**********"
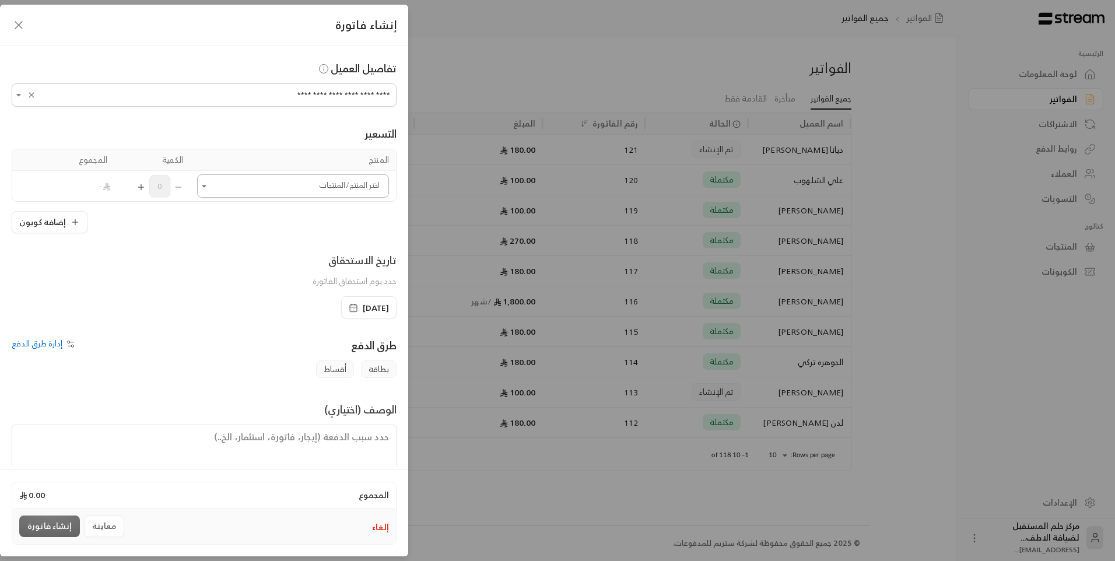
click at [354, 196] on div "اختر المنتج/المنتجات" at bounding box center [293, 185] width 192 height 23
click at [346, 322] on span "[PERSON_NAME]" at bounding box center [342, 315] width 66 height 15
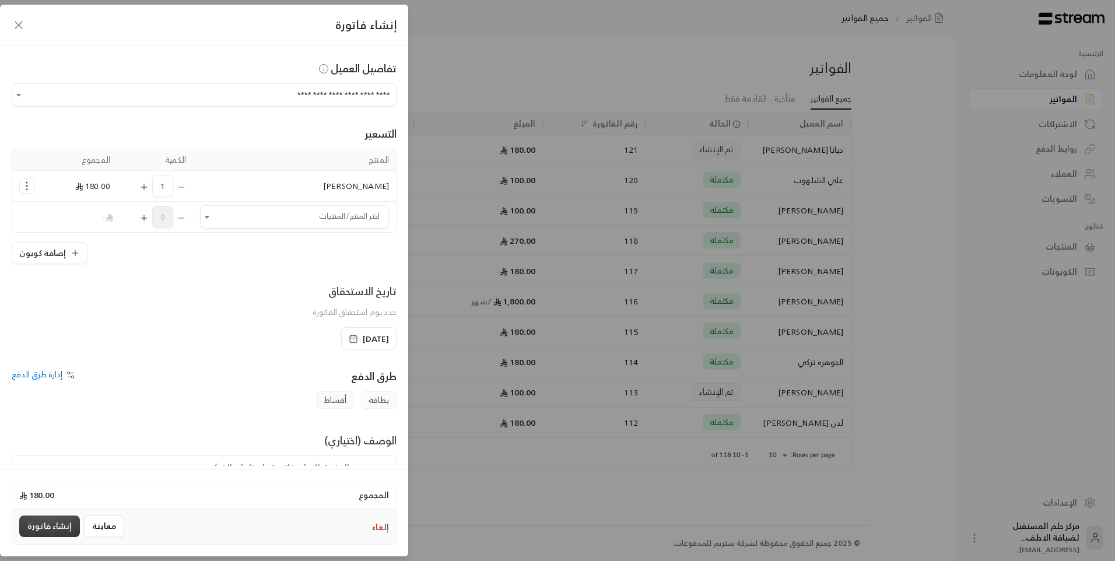
click at [52, 526] on button "إنشاء فاتورة" at bounding box center [49, 526] width 61 height 22
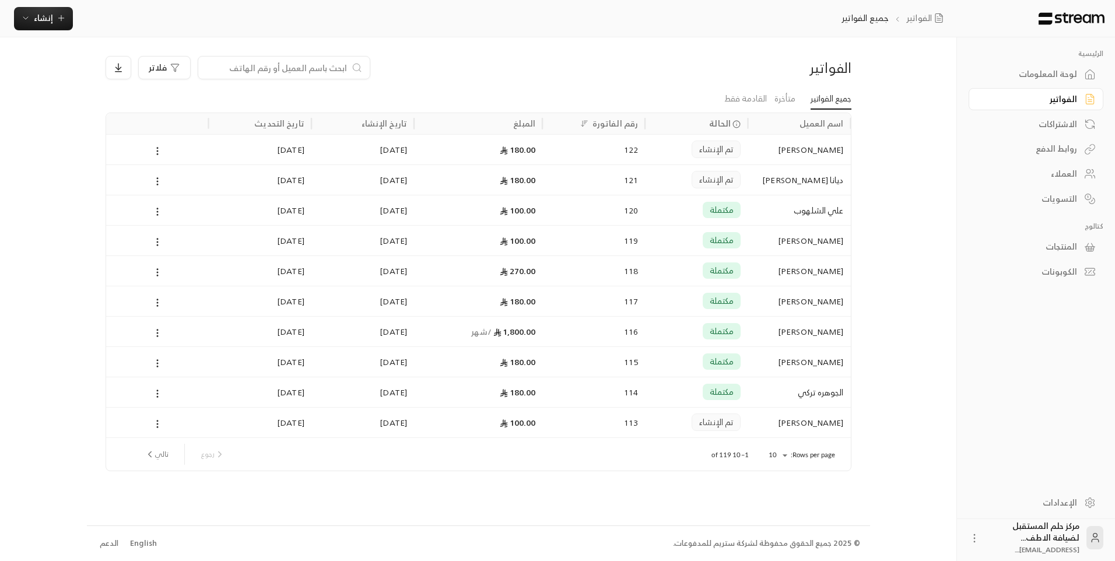
click at [1065, 68] on div "لوحة المعلومات" at bounding box center [1030, 74] width 94 height 12
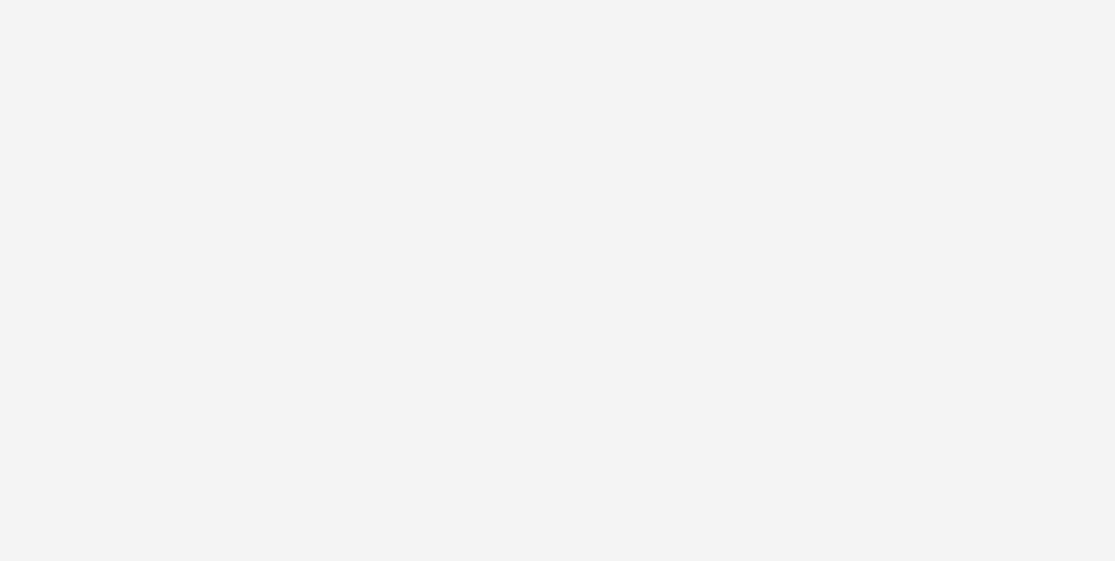
click at [342, 300] on div at bounding box center [557, 280] width 1115 height 561
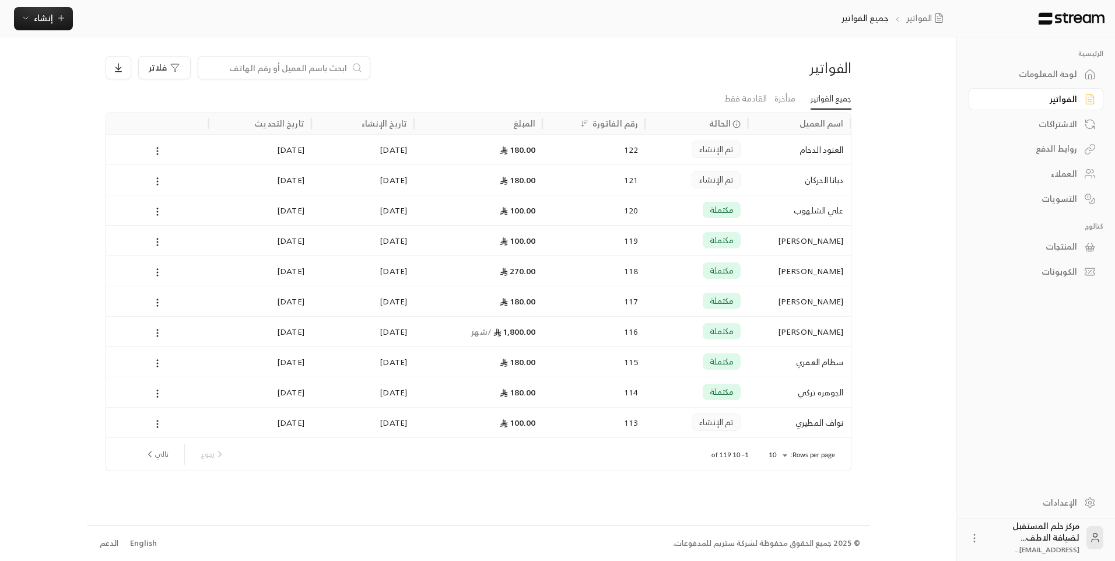
click at [1057, 71] on div "لوحة المعلومات" at bounding box center [1030, 74] width 94 height 12
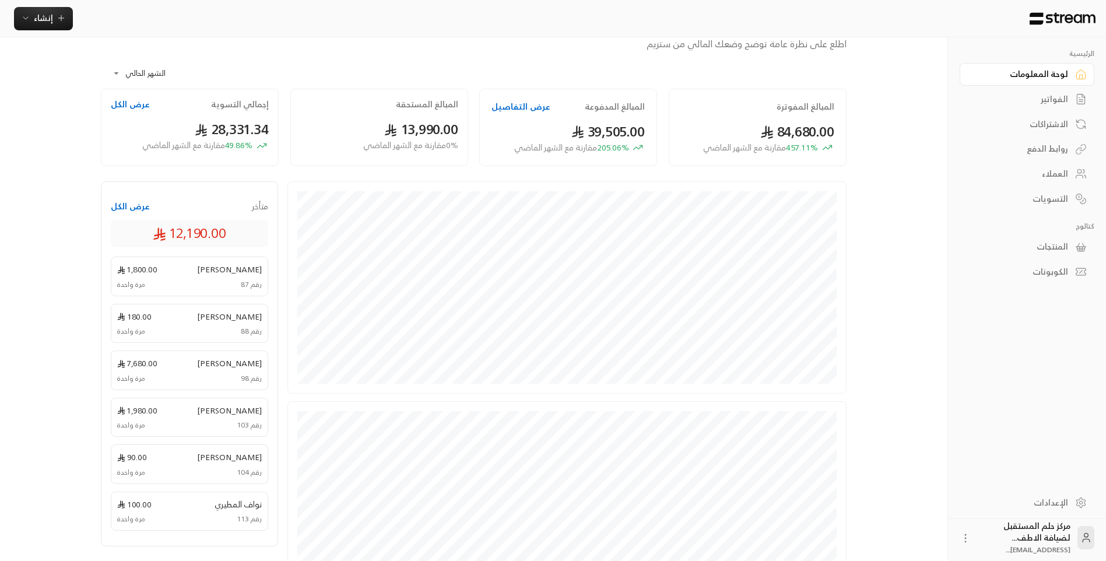
scroll to position [58, 0]
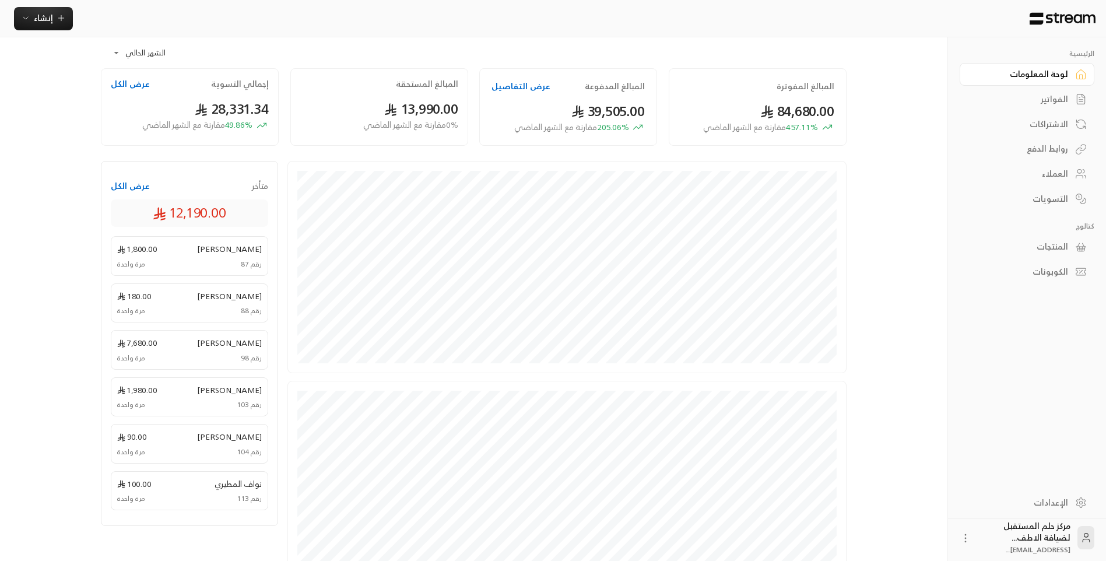
click at [1049, 205] on div "التسويات" at bounding box center [1021, 199] width 94 height 12
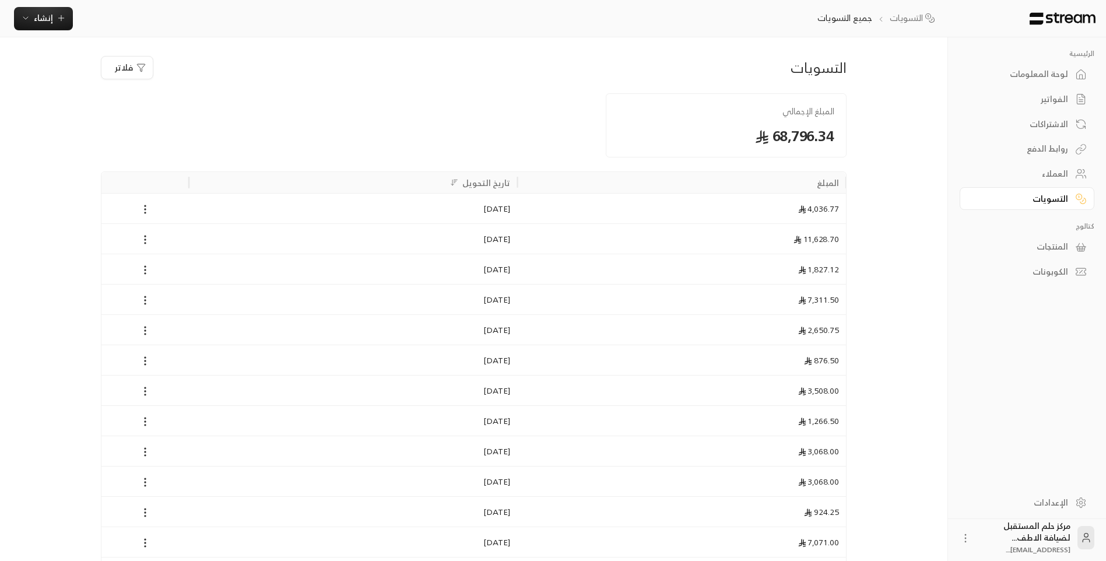
click at [149, 66] on button "فلاتر" at bounding box center [127, 67] width 52 height 23
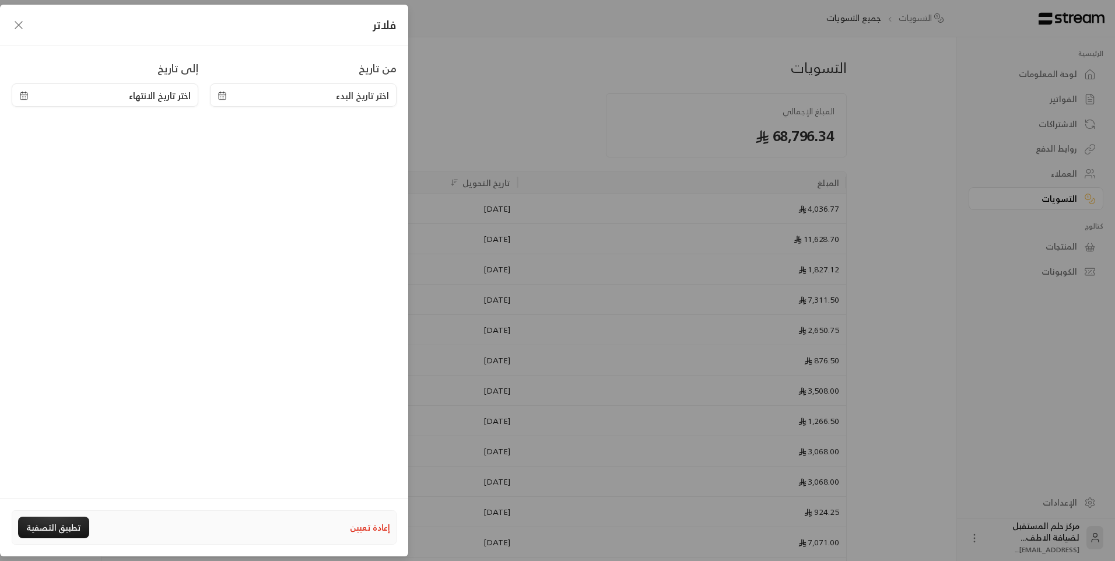
click at [224, 101] on span "اختر تاريخ البدء" at bounding box center [302, 96] width 171 height 14
click at [298, 237] on button "20" at bounding box center [303, 236] width 19 height 19
click at [222, 89] on span "[DATE]" at bounding box center [302, 96] width 171 height 14
click at [255, 170] on button "1" at bounding box center [262, 175] width 19 height 19
click at [22, 97] on icon "button" at bounding box center [23, 95] width 9 height 9
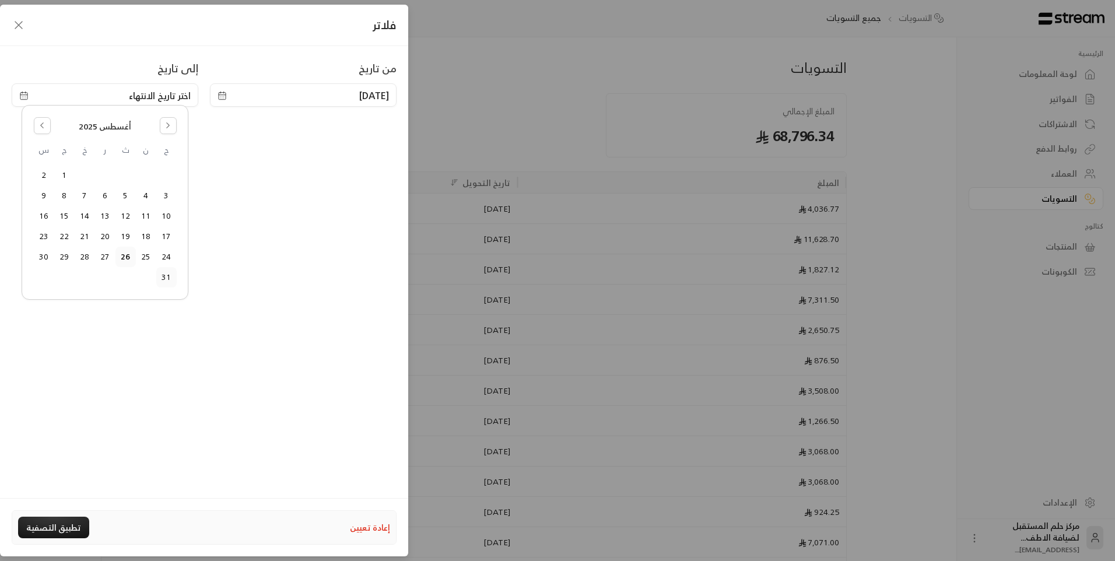
click at [166, 282] on button "31" at bounding box center [166, 277] width 19 height 19
click at [43, 528] on button "تطبيق التصفية" at bounding box center [53, 528] width 71 height 22
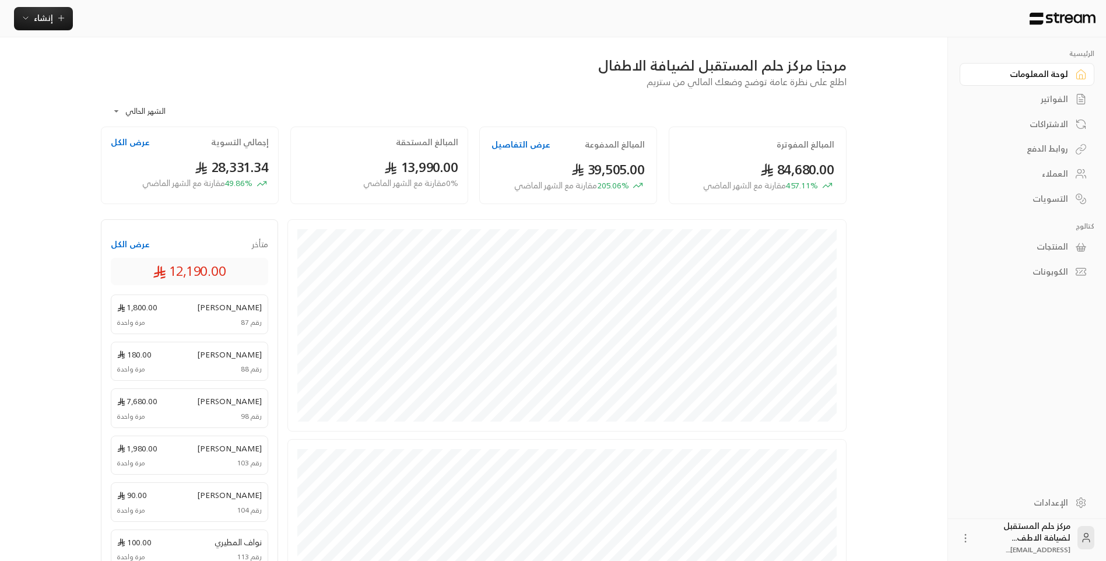
click at [1069, 100] on link "الفواتير" at bounding box center [1027, 99] width 135 height 23
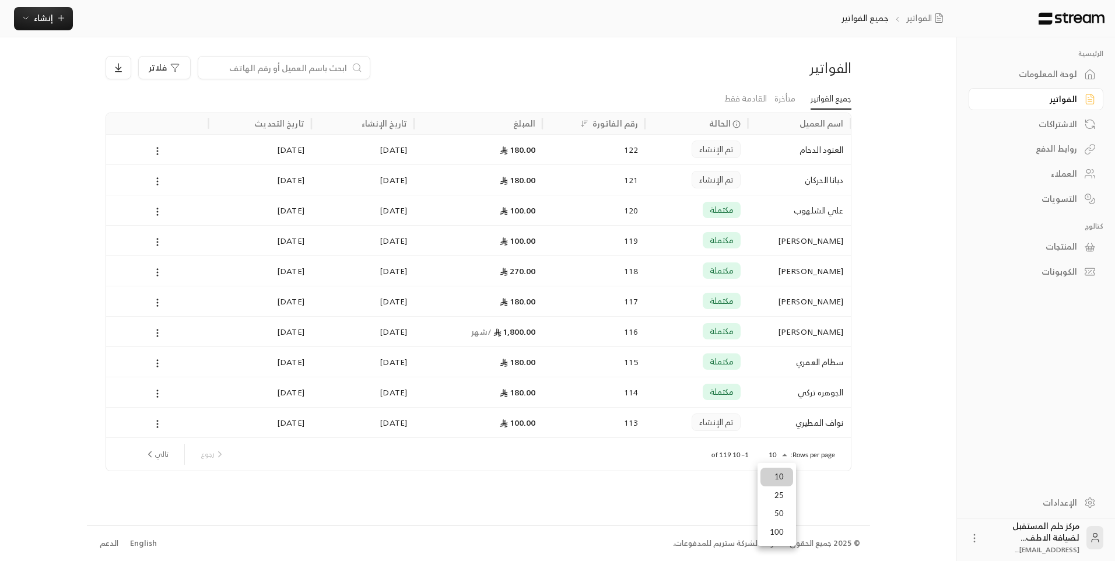
click at [764, 460] on body "الرئيسية لوحة المعلومات الفواتير الاشتراكات روابط الدفع العملاء التسويات كتالوج…" at bounding box center [557, 280] width 1115 height 561
click at [772, 529] on li "100" at bounding box center [776, 532] width 33 height 19
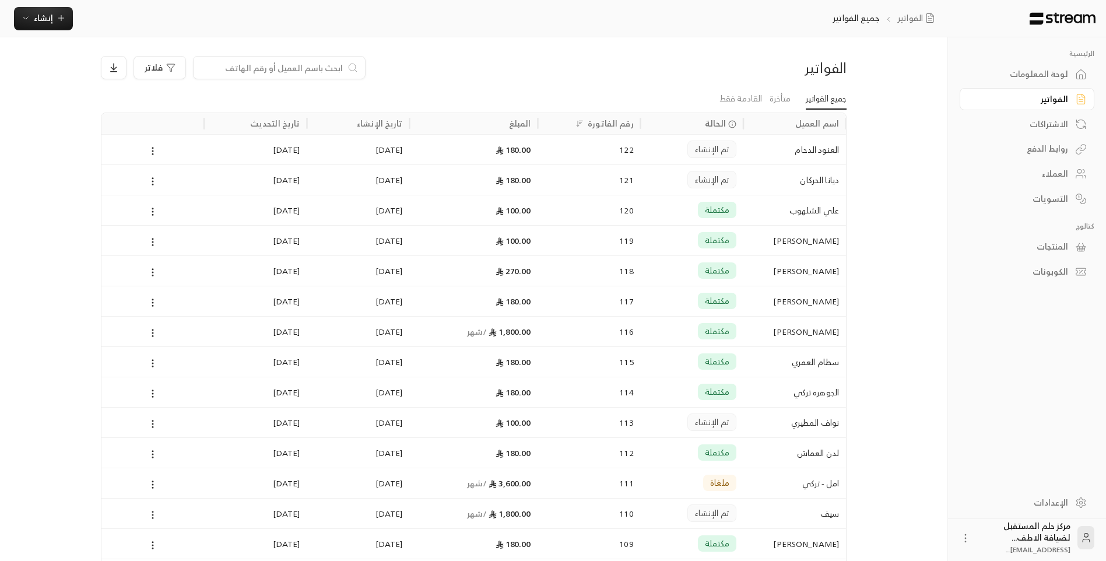
click at [156, 518] on icon at bounding box center [152, 515] width 10 height 10
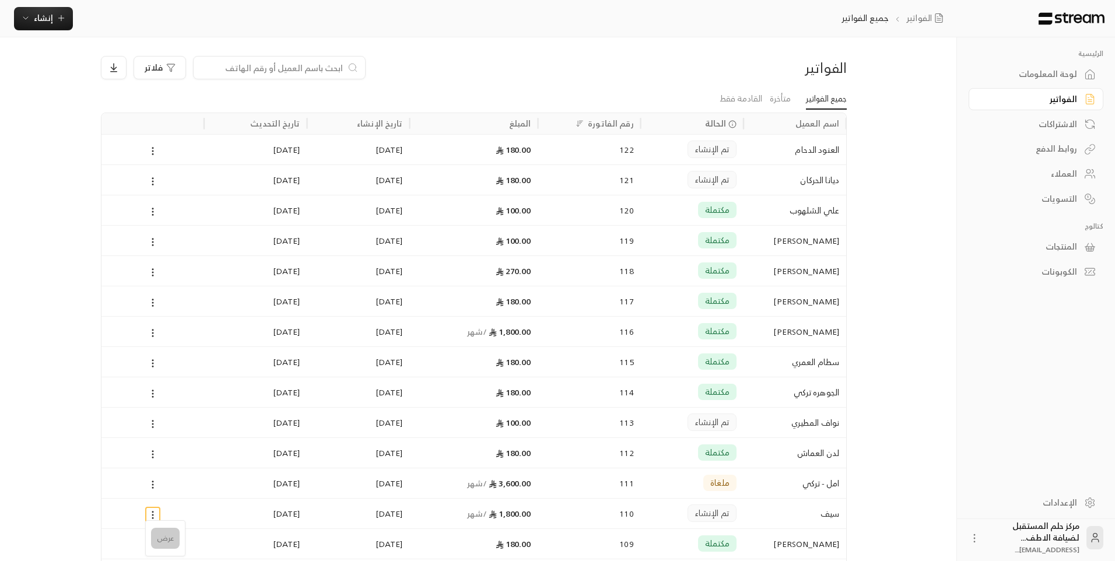
click at [157, 540] on li "عرض" at bounding box center [165, 538] width 29 height 21
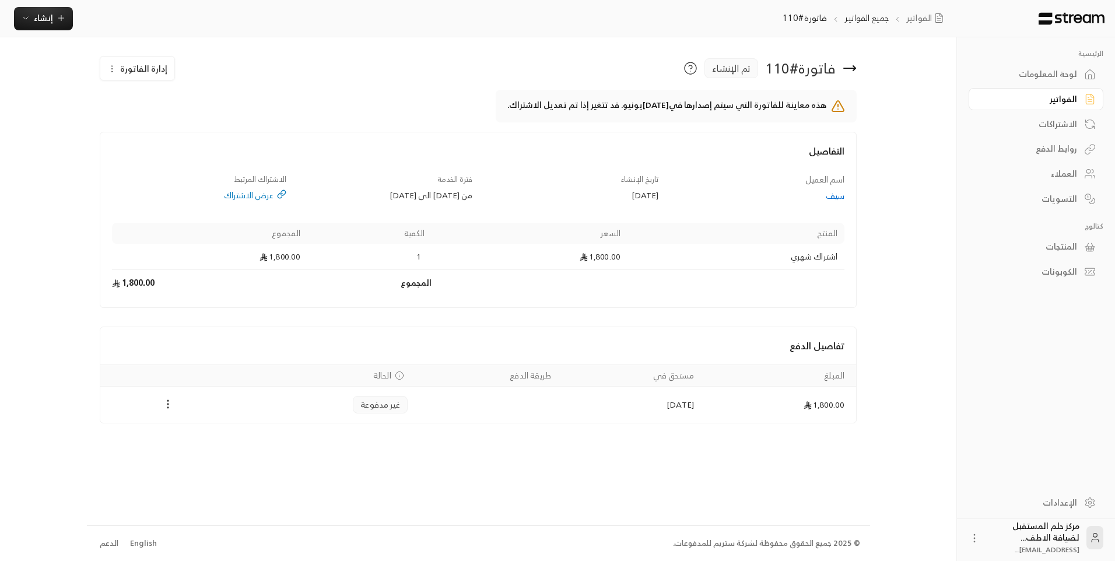
click at [168, 405] on icon "Payments" at bounding box center [168, 404] width 12 height 12
click at [115, 67] on div at bounding box center [557, 280] width 1115 height 561
click at [115, 67] on icon "button" at bounding box center [111, 68] width 9 height 9
click at [150, 121] on link "إلغاء" at bounding box center [144, 123] width 72 height 21
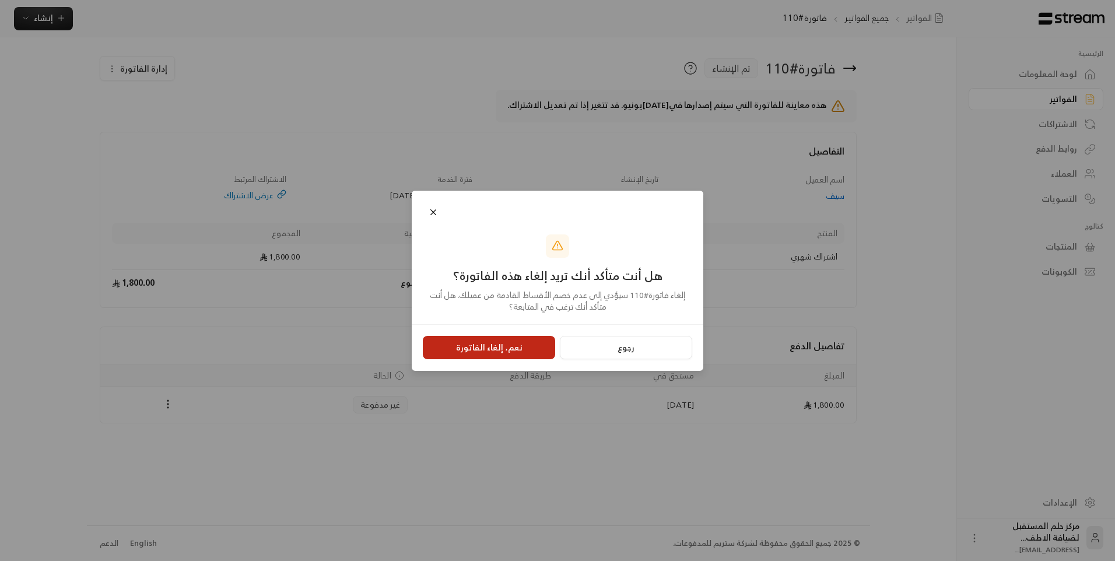
click at [452, 356] on button "نعم، إلغاء الفاتورة" at bounding box center [489, 347] width 132 height 23
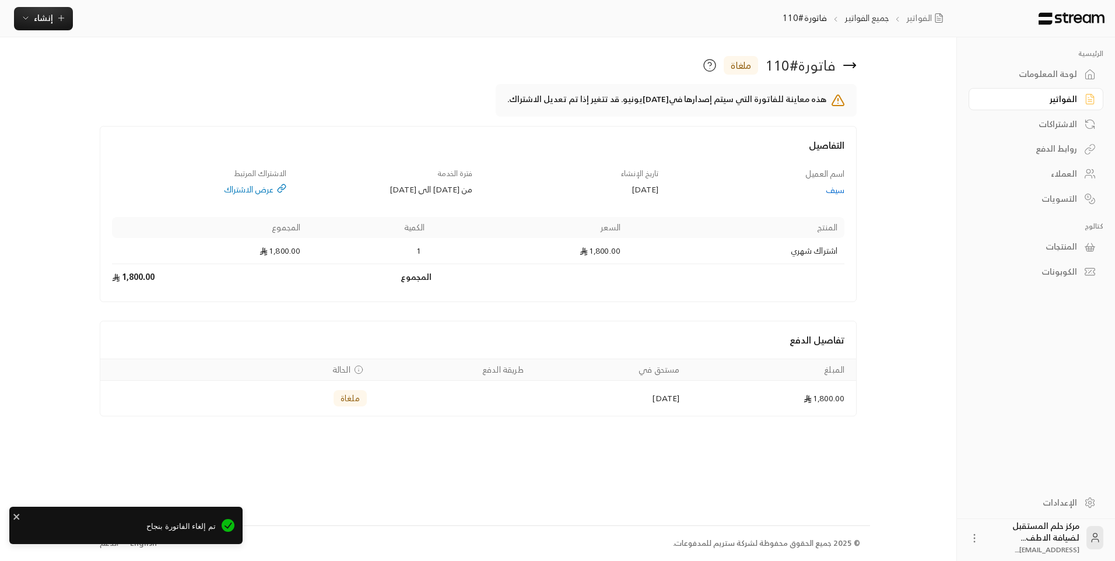
click at [845, 72] on icon at bounding box center [849, 65] width 14 height 14
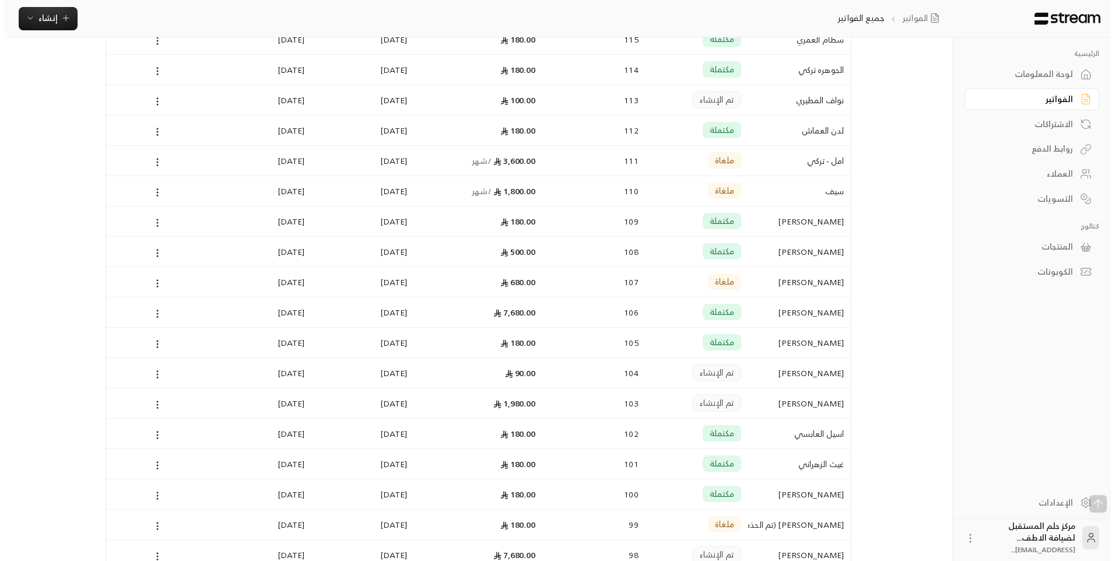
scroll to position [350, 0]
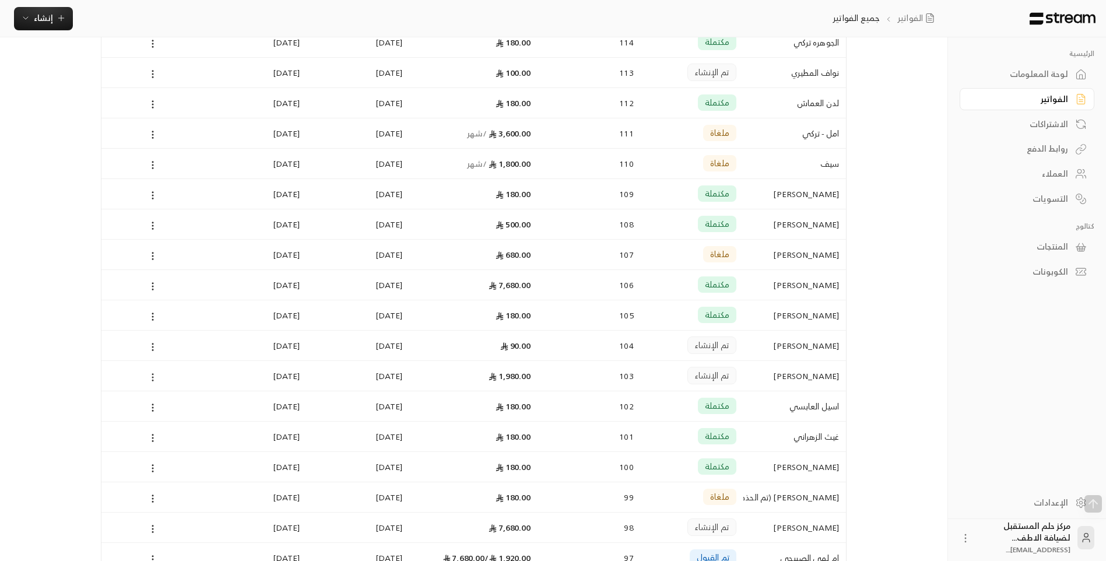
click at [154, 378] on icon at bounding box center [152, 377] width 10 height 10
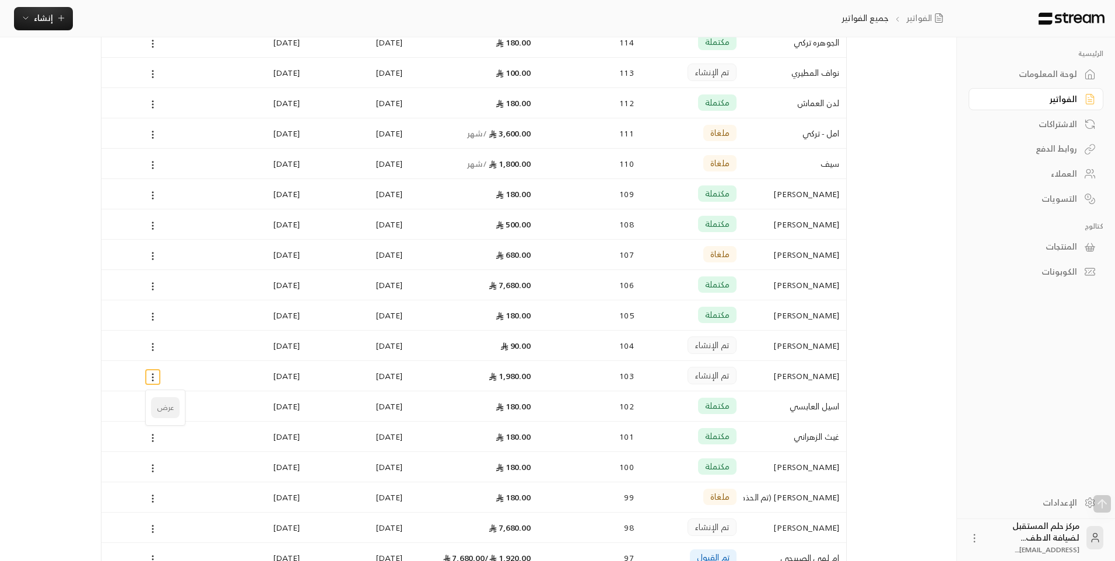
click at [168, 409] on li "عرض" at bounding box center [165, 407] width 29 height 21
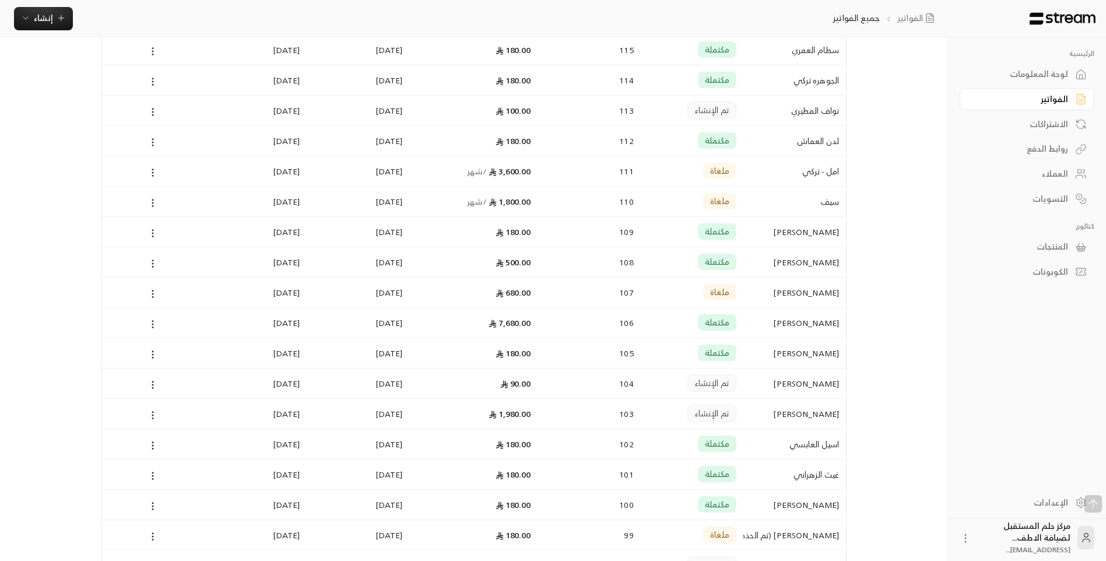
scroll to position [291, 0]
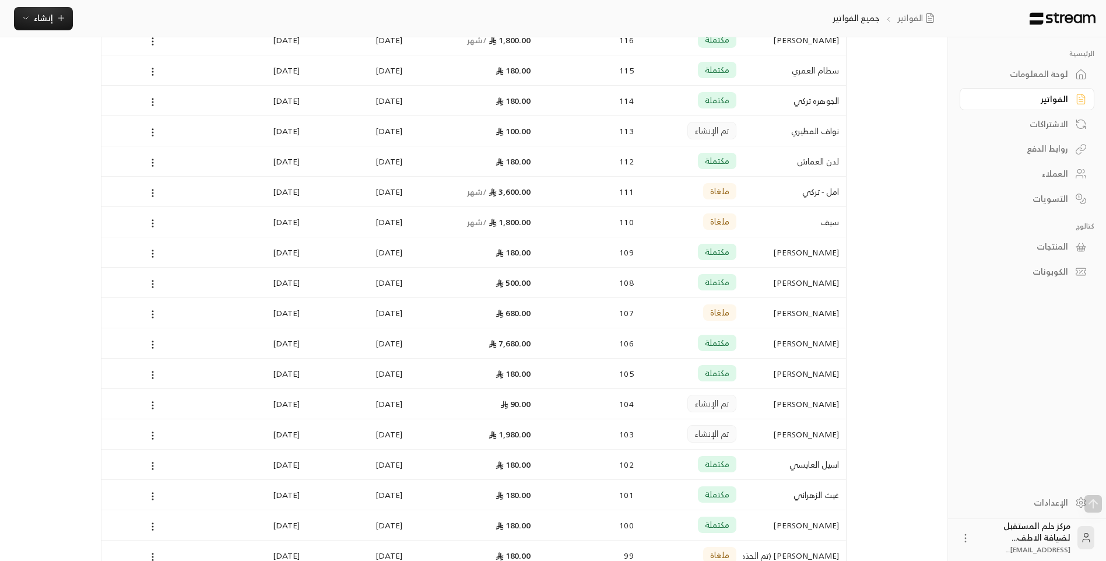
click at [1062, 175] on div "العملاء" at bounding box center [1021, 174] width 94 height 12
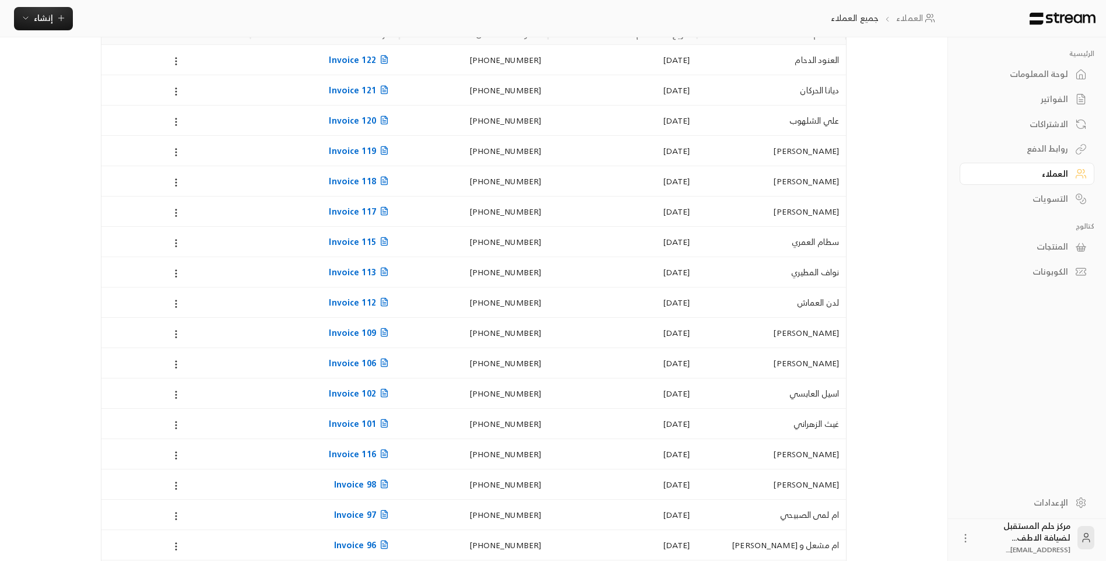
scroll to position [55, 0]
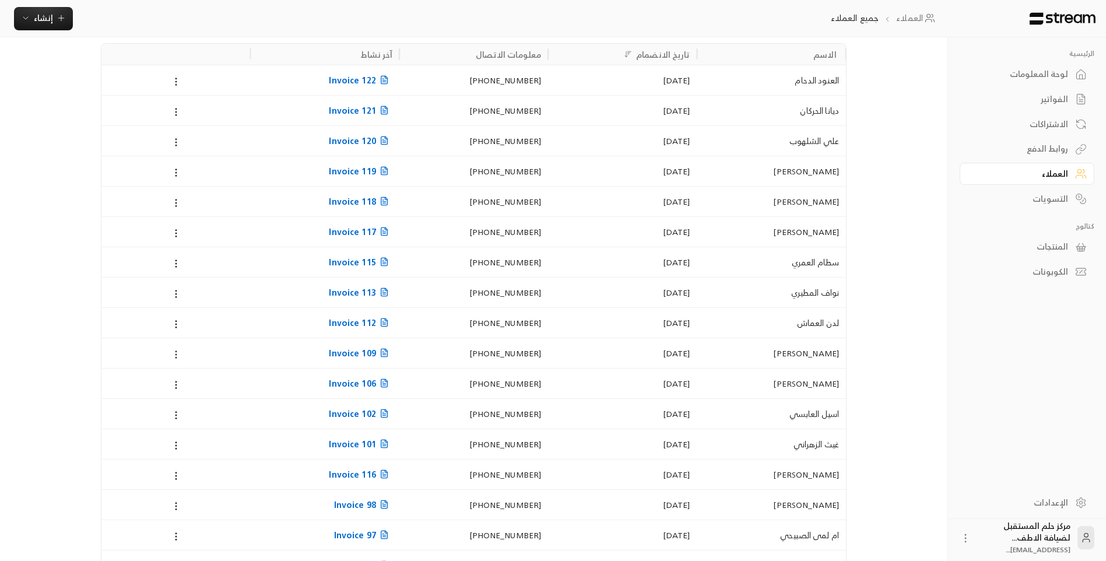
click at [175, 353] on icon at bounding box center [176, 354] width 10 height 10
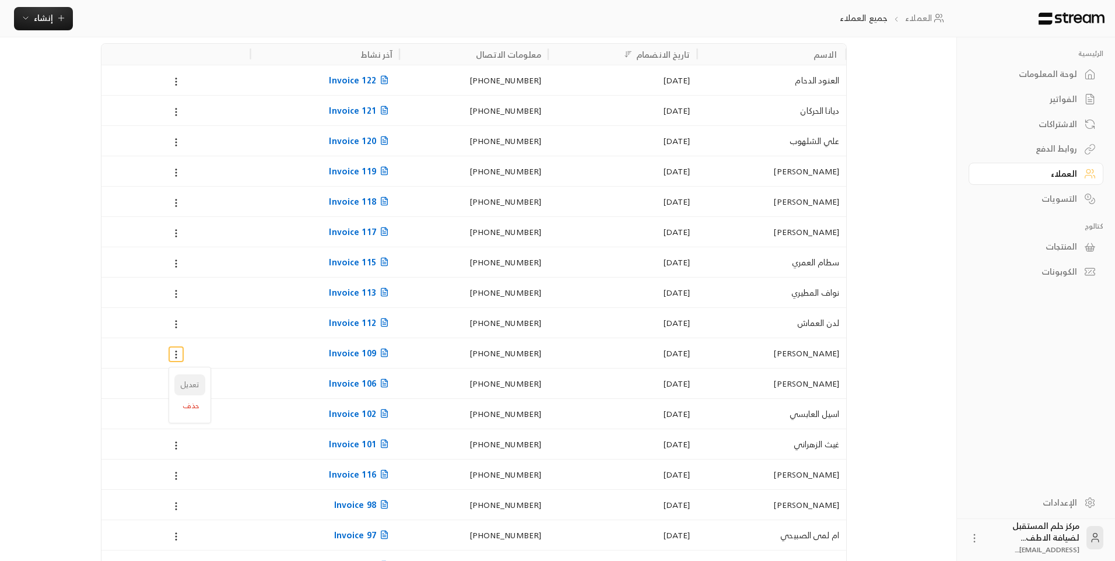
click at [193, 381] on li "تعديل" at bounding box center [189, 384] width 31 height 21
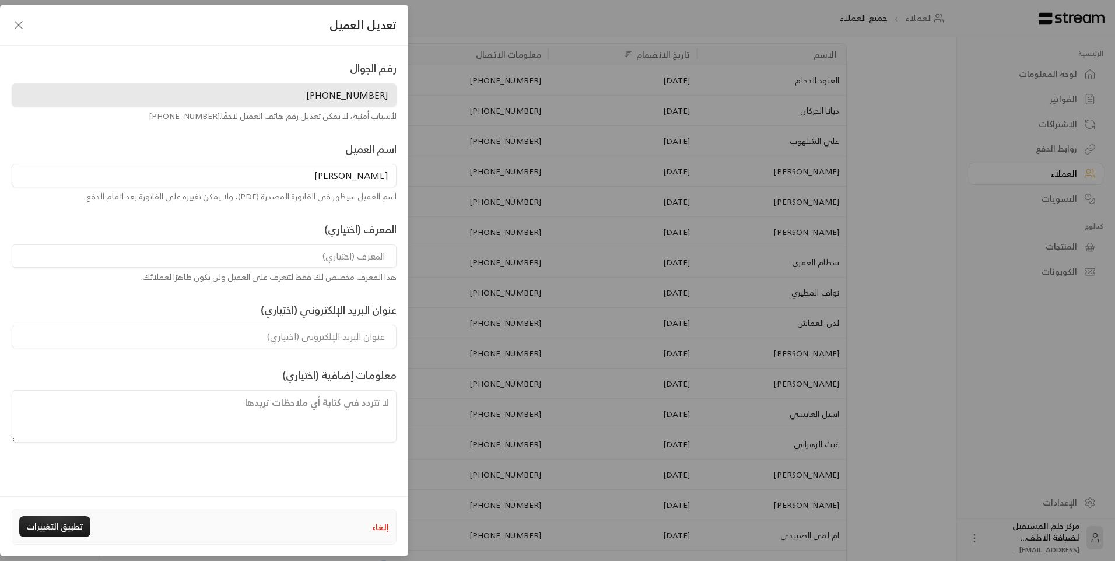
click at [17, 21] on icon "button" at bounding box center [19, 25] width 14 height 14
